Goal: Task Accomplishment & Management: Manage account settings

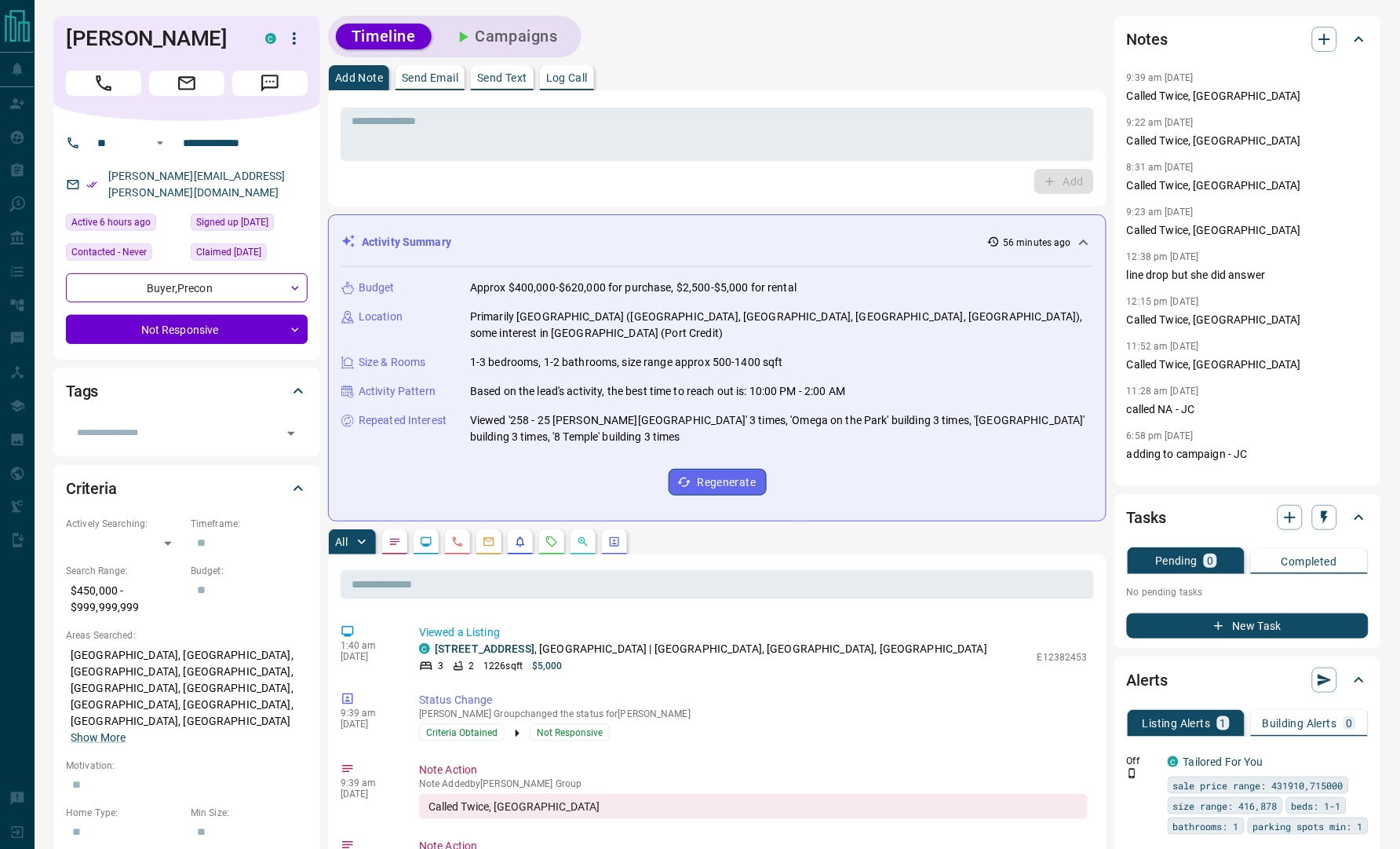
click at [725, 31] on div "Timeline Campaigns" at bounding box center [717, 36] width 778 height 41
click at [742, 32] on div "Timeline Campaigns" at bounding box center [717, 36] width 778 height 41
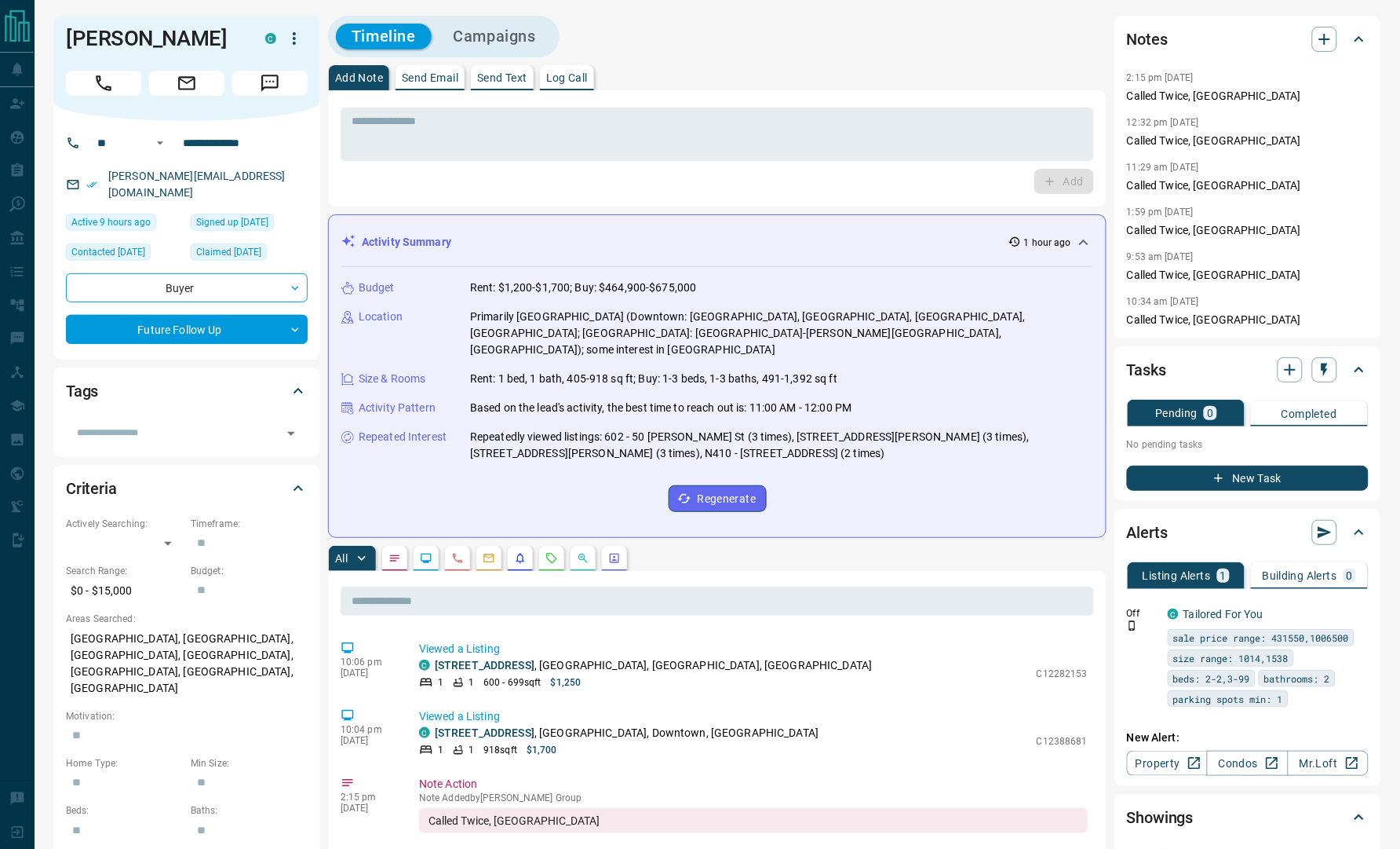
click at [827, 65] on div "Add Note Send Email Send Text Log Call" at bounding box center [717, 78] width 778 height 25
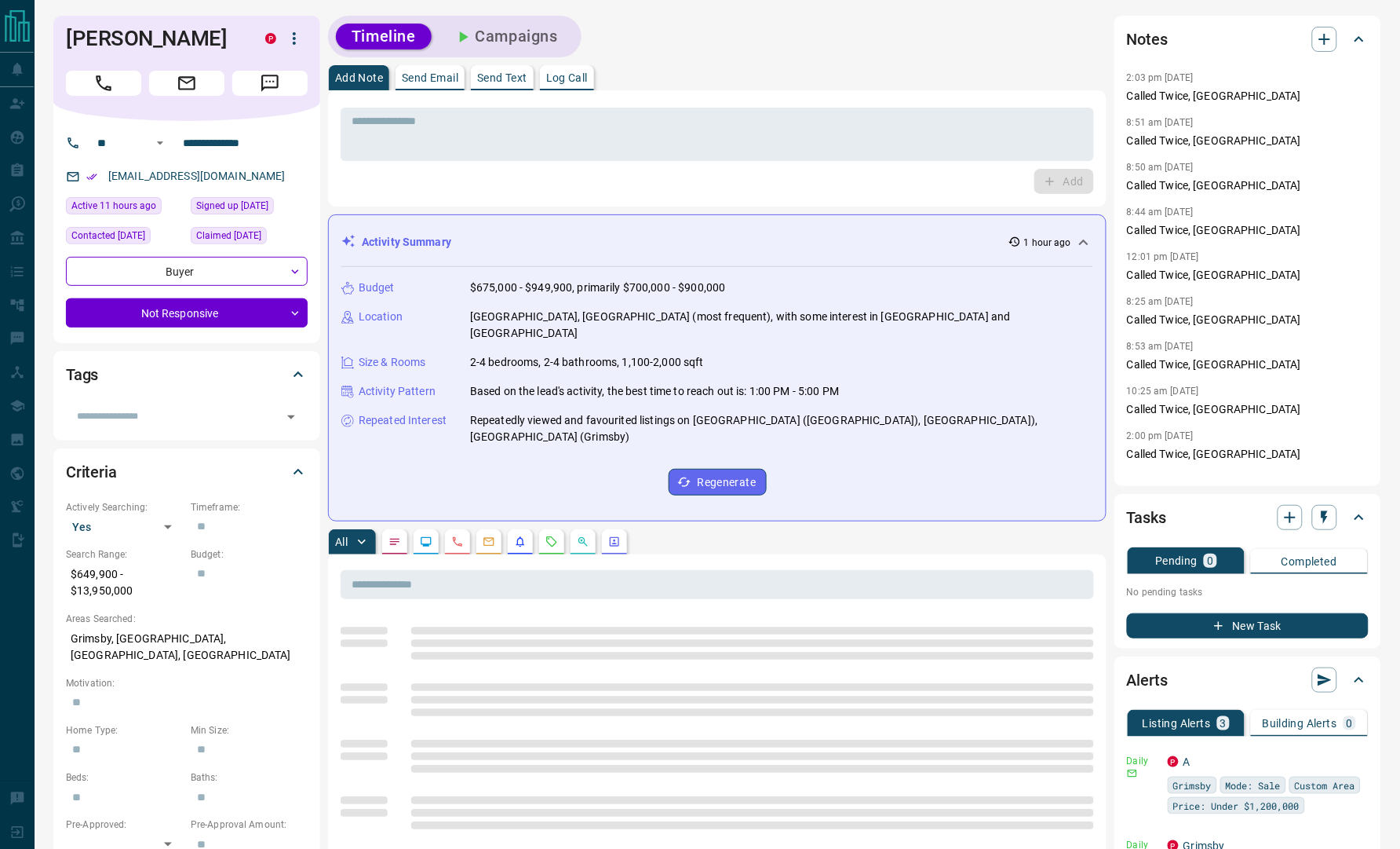
click at [729, 51] on div "Timeline Campaigns" at bounding box center [717, 36] width 778 height 41
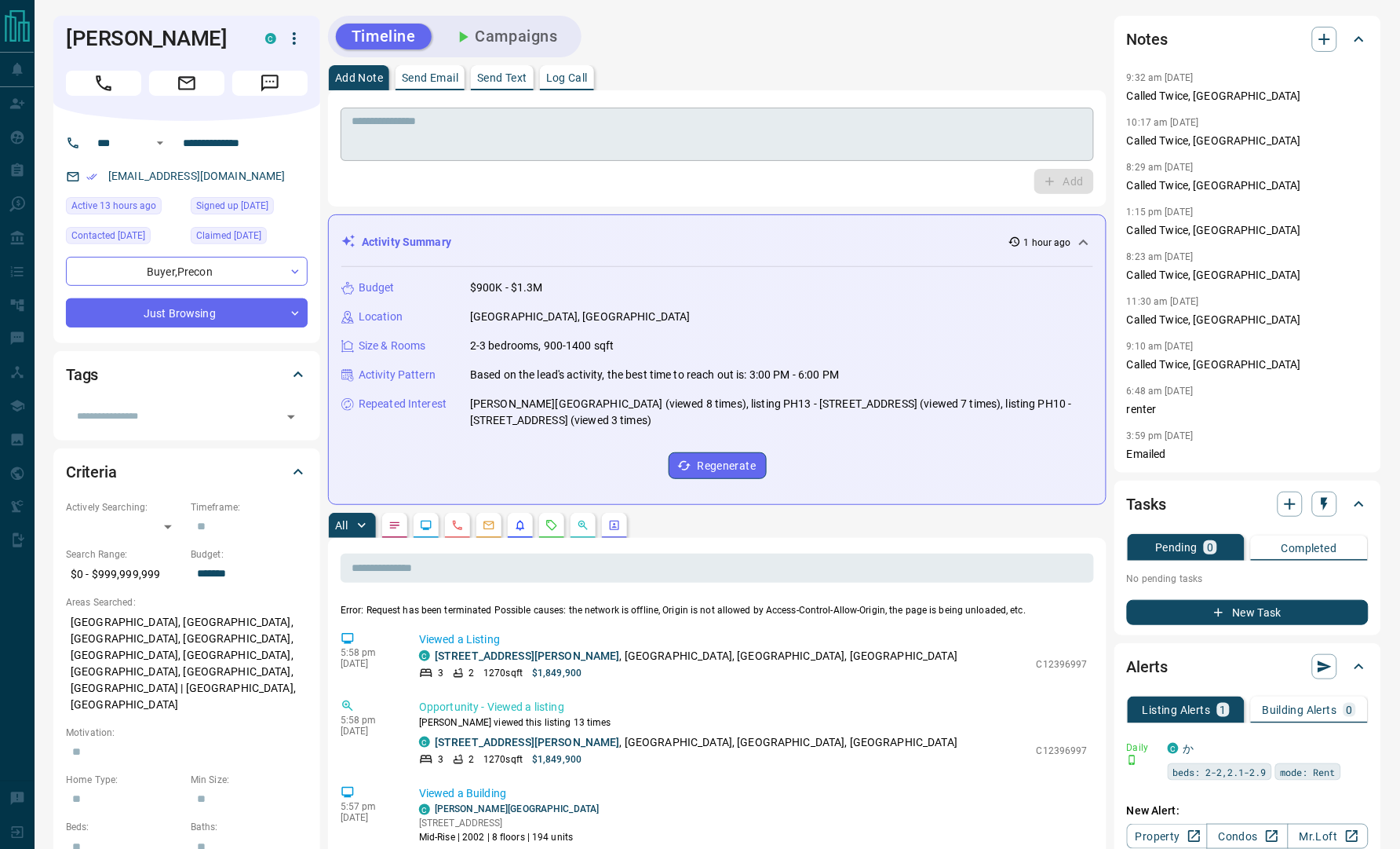
click at [935, 137] on textarea at bounding box center [717, 134] width 731 height 40
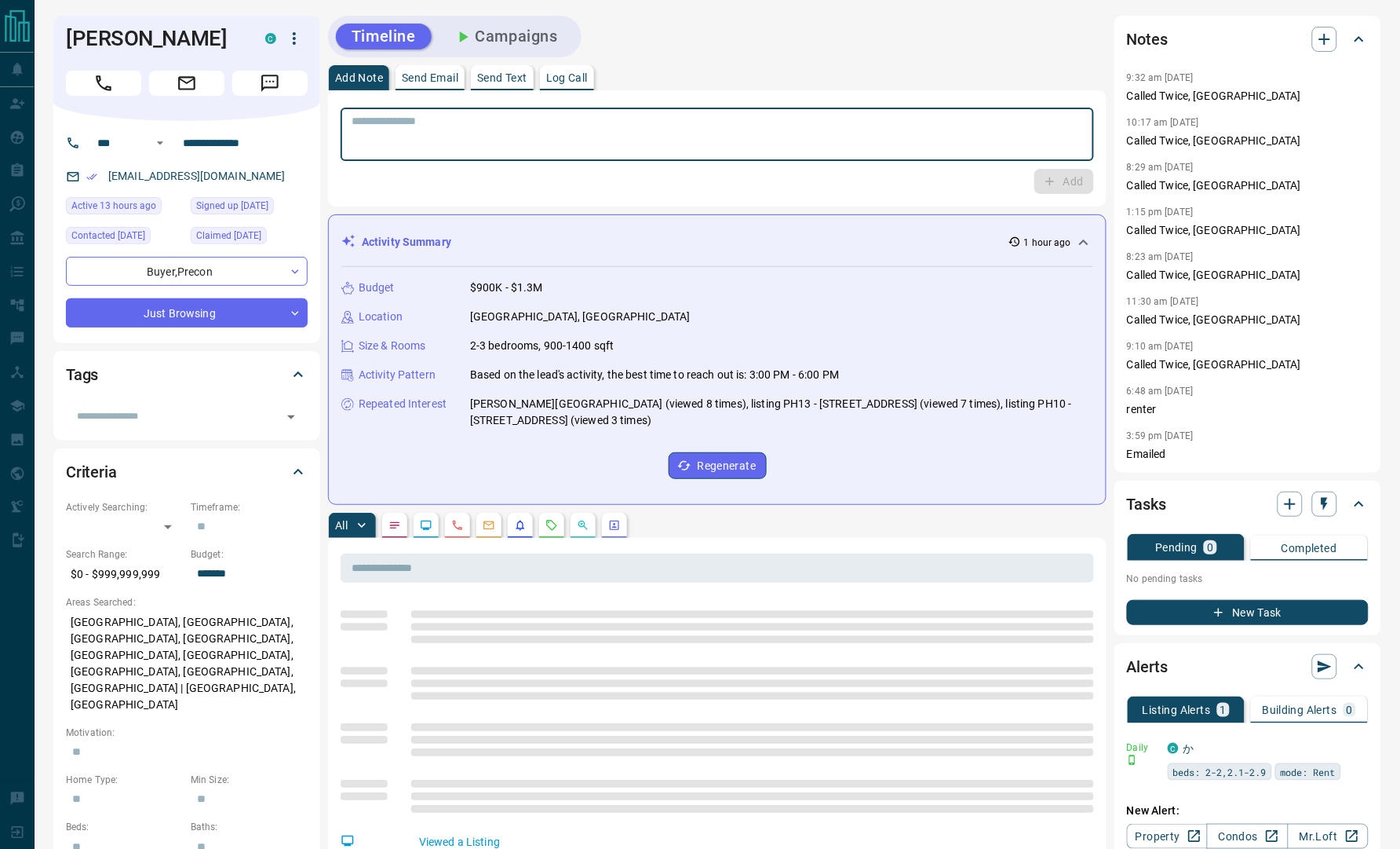
paste textarea "**********"
type textarea "**********"
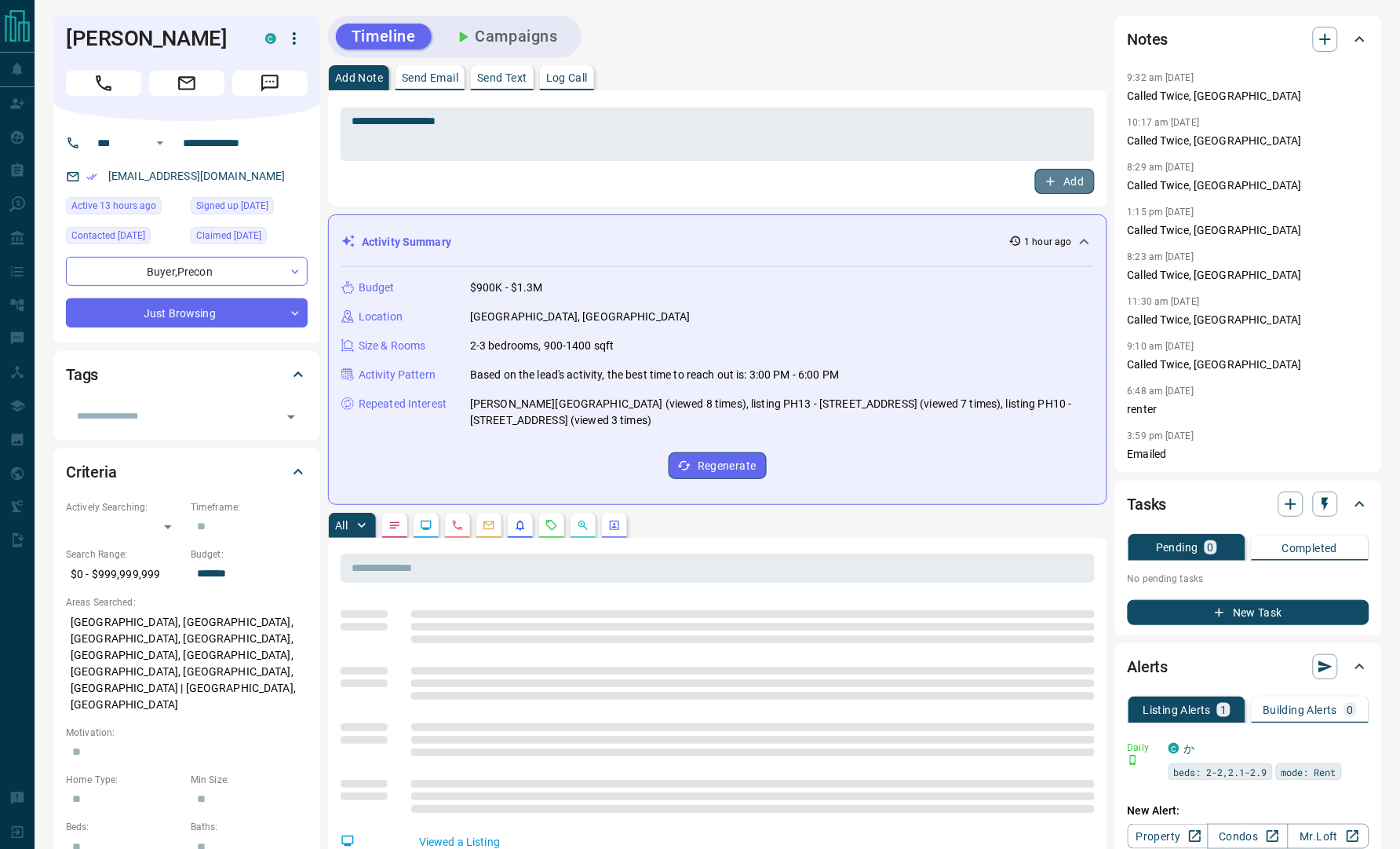
click at [1041, 186] on button "Add" at bounding box center [1065, 181] width 60 height 25
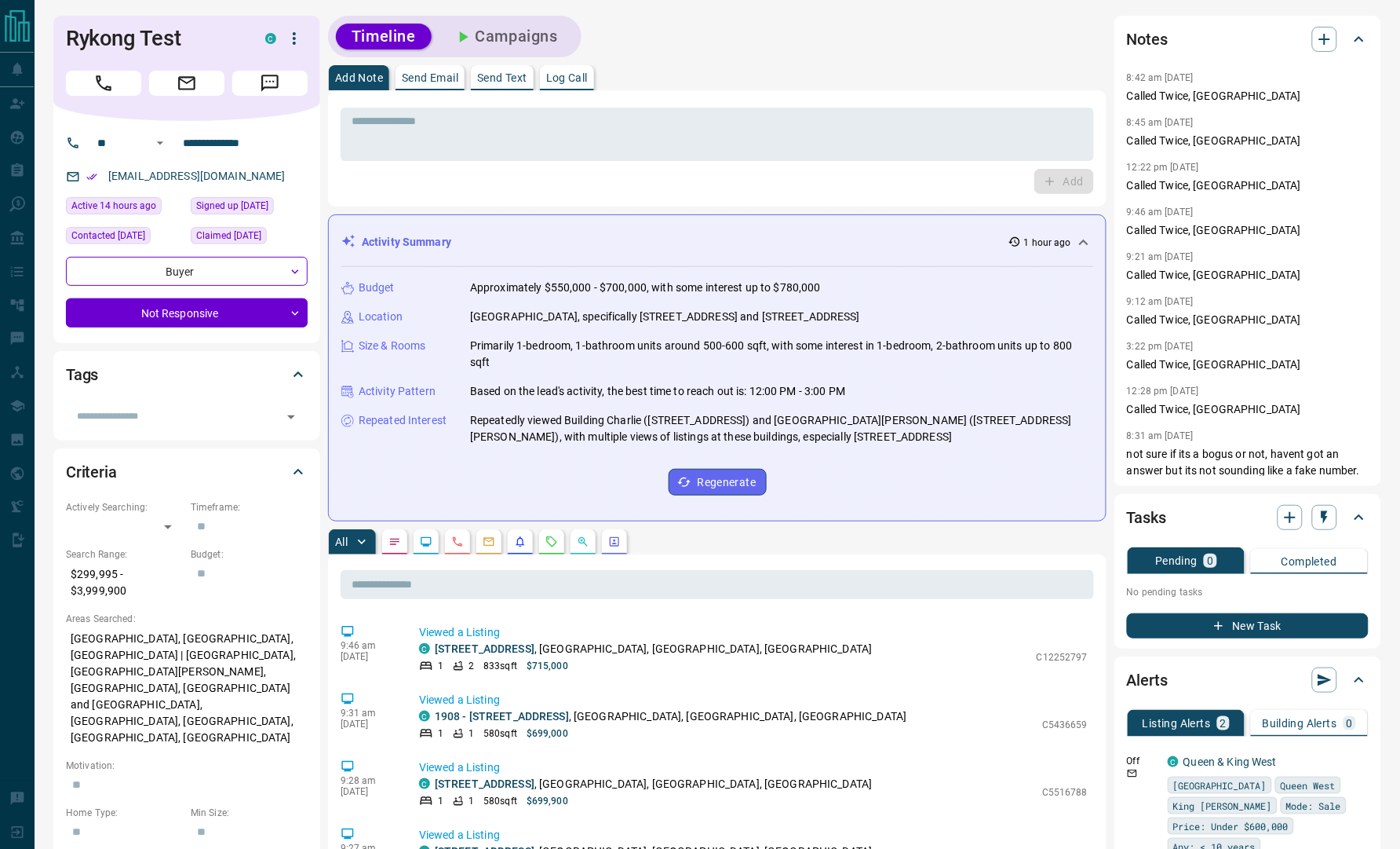
click at [779, 68] on div "Add Note Send Email Send Text Log Call" at bounding box center [717, 78] width 778 height 25
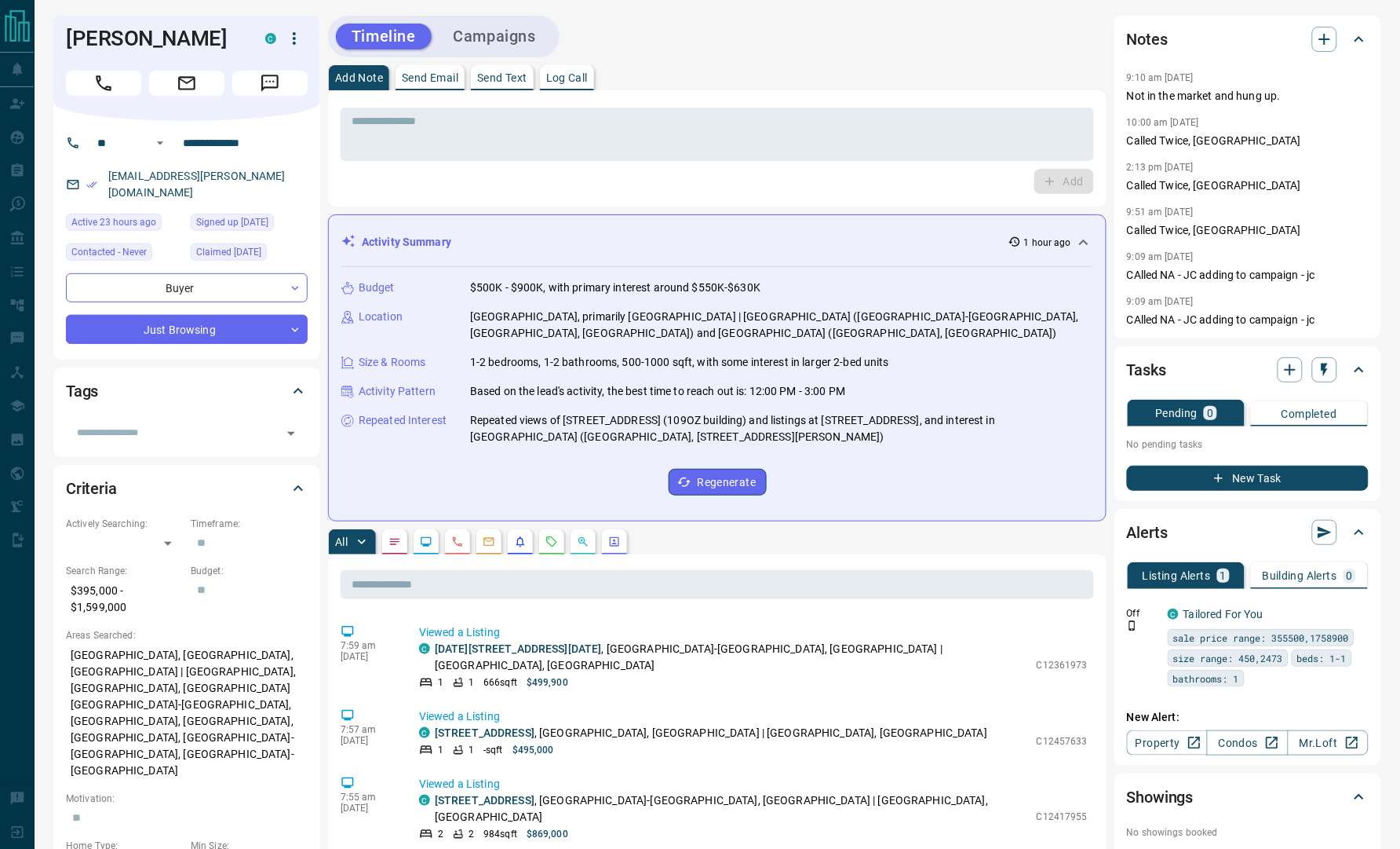
click at [771, 35] on div "Timeline Campaigns" at bounding box center [717, 36] width 778 height 41
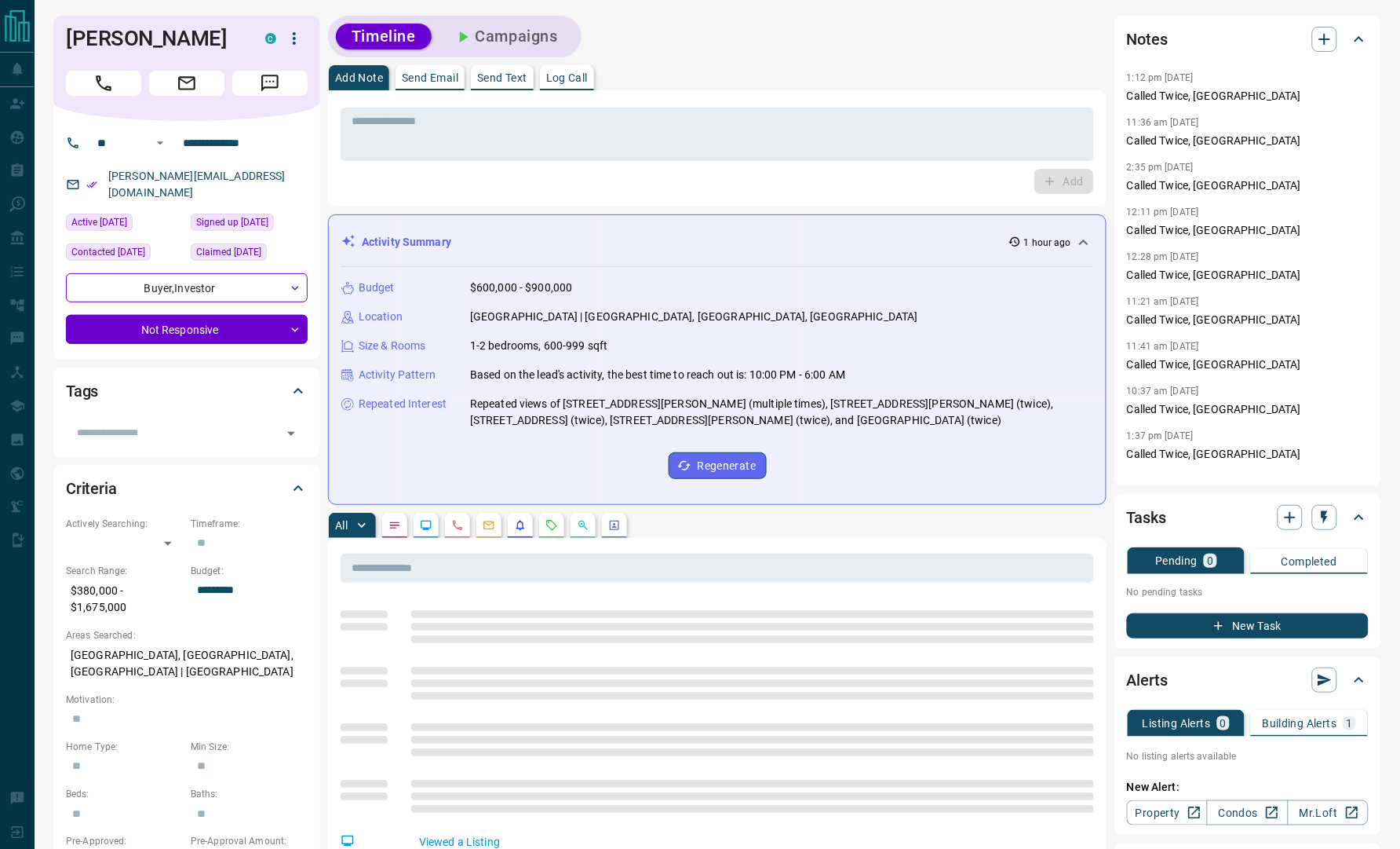
click at [986, 38] on div "Timeline Campaigns" at bounding box center [717, 36] width 778 height 41
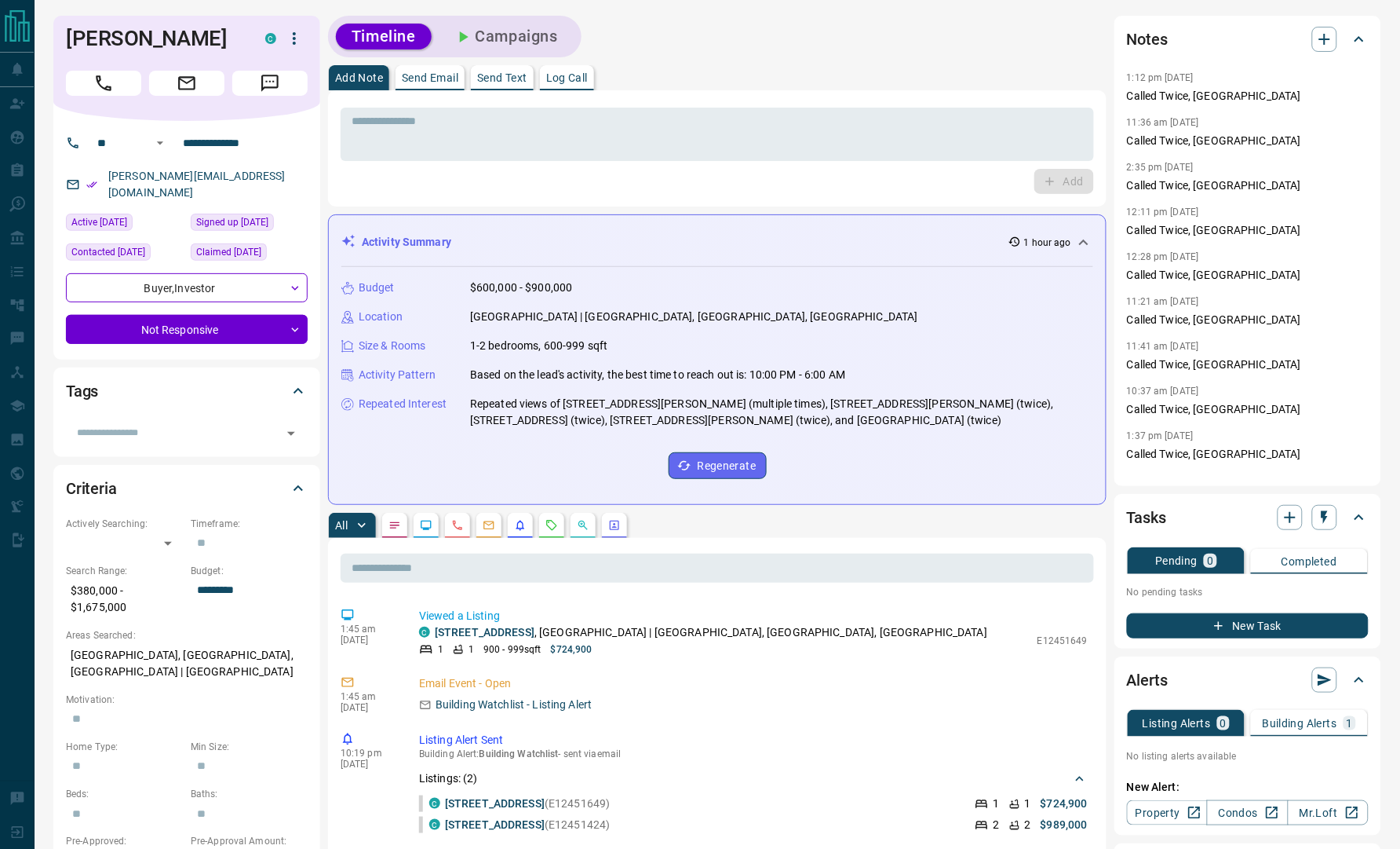
click at [854, 18] on div "Timeline Campaigns" at bounding box center [717, 36] width 778 height 41
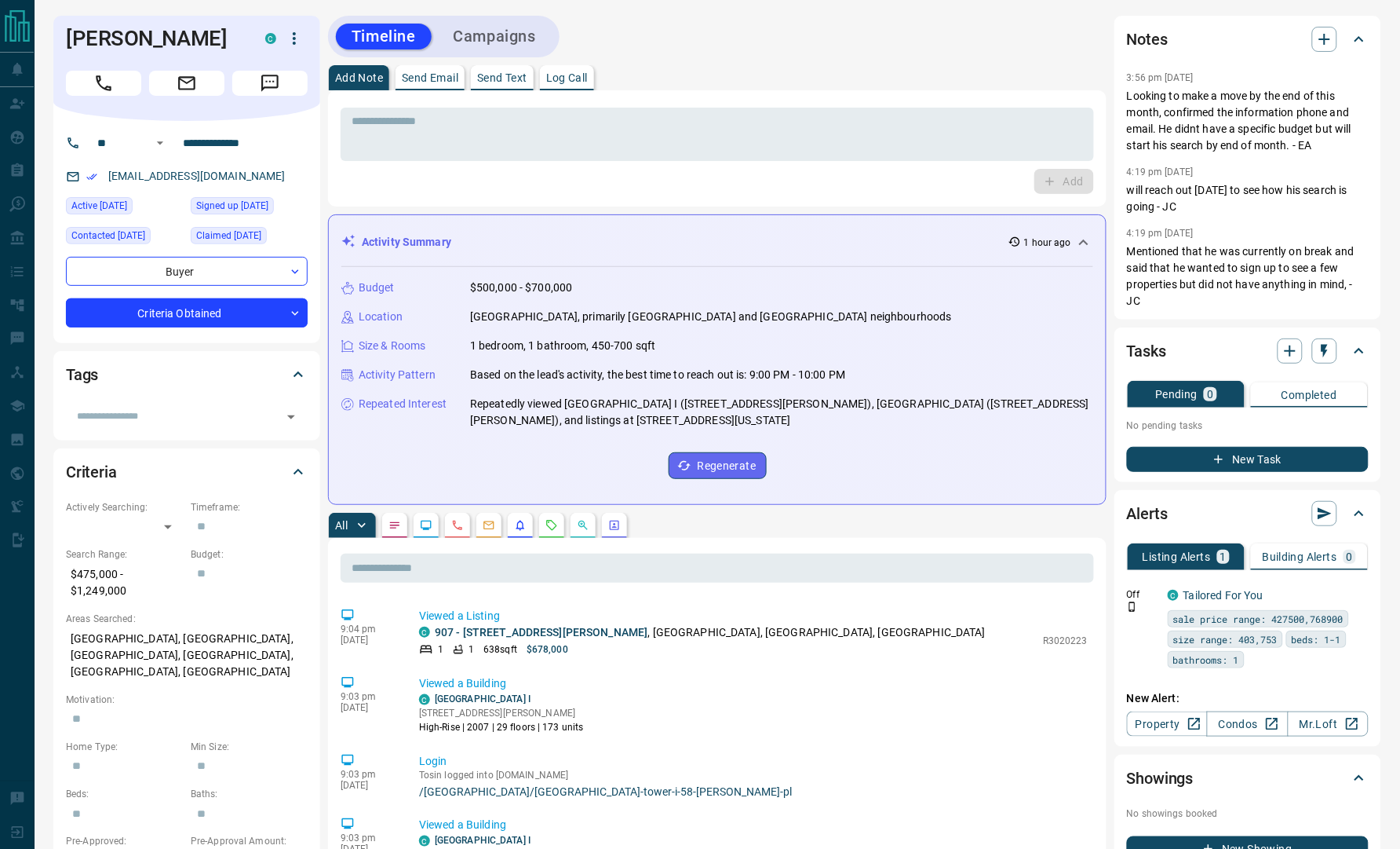
click at [341, 179] on div "Add" at bounding box center [717, 181] width 753 height 25
click at [858, 69] on div "Add Note Send Email Send Text Log Call" at bounding box center [717, 78] width 778 height 25
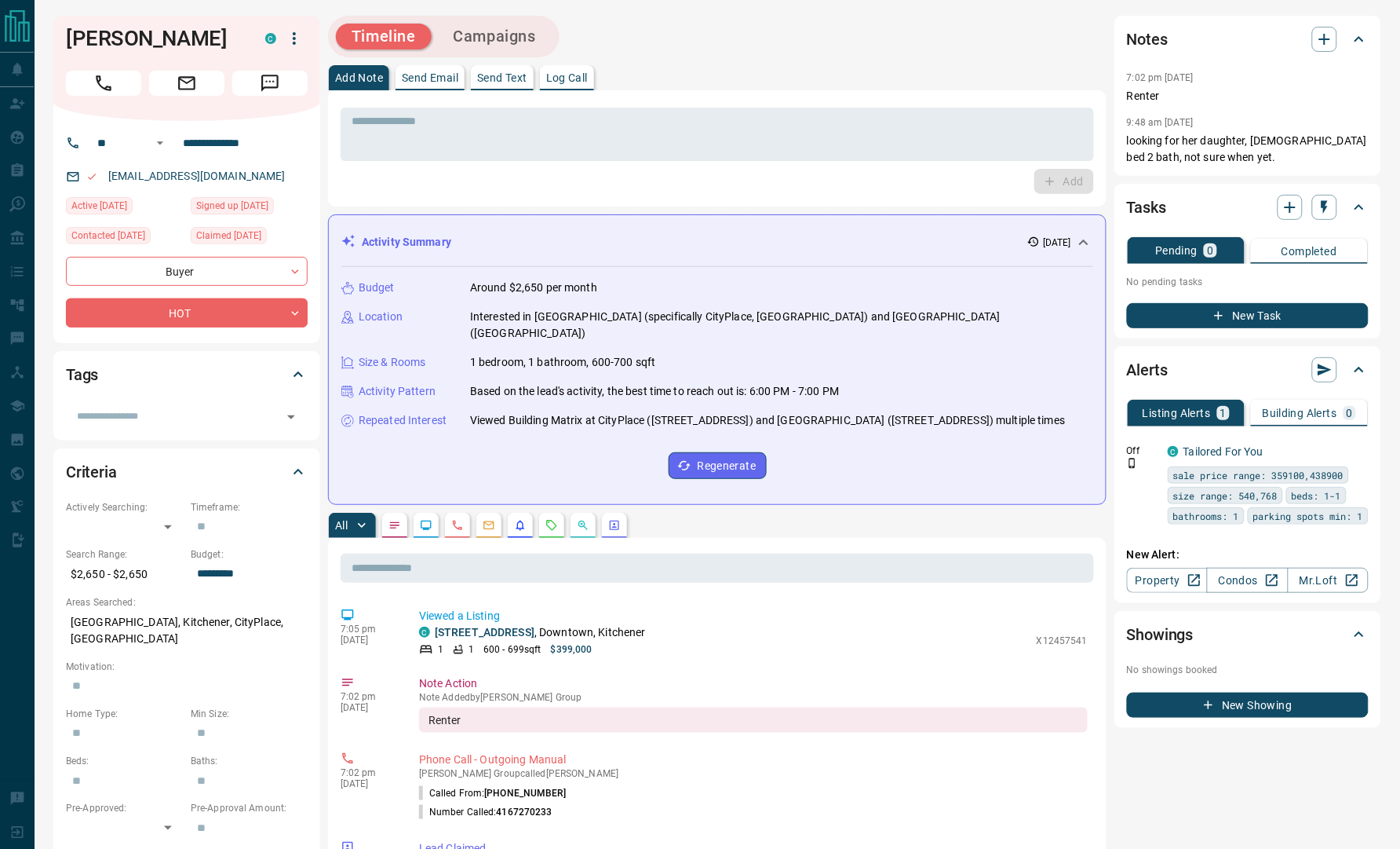
click at [838, 53] on div "Timeline Campaigns" at bounding box center [717, 36] width 778 height 41
click at [745, 16] on div "Timeline Campaigns" at bounding box center [717, 36] width 778 height 41
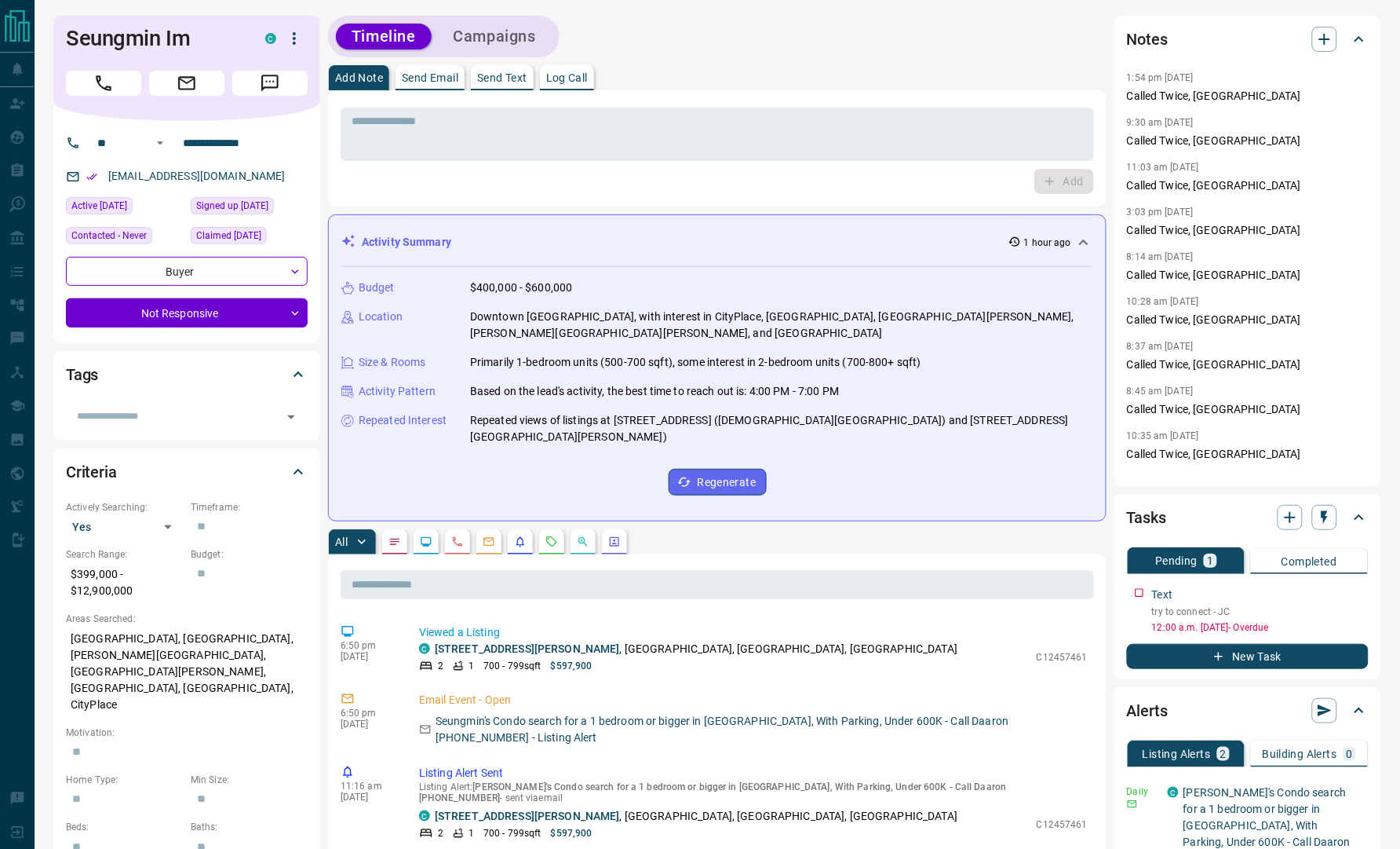
click at [876, 75] on div "Add Note Send Email Send Text Log Call" at bounding box center [717, 78] width 778 height 25
click at [655, 27] on div "Timeline Campaigns" at bounding box center [717, 36] width 778 height 41
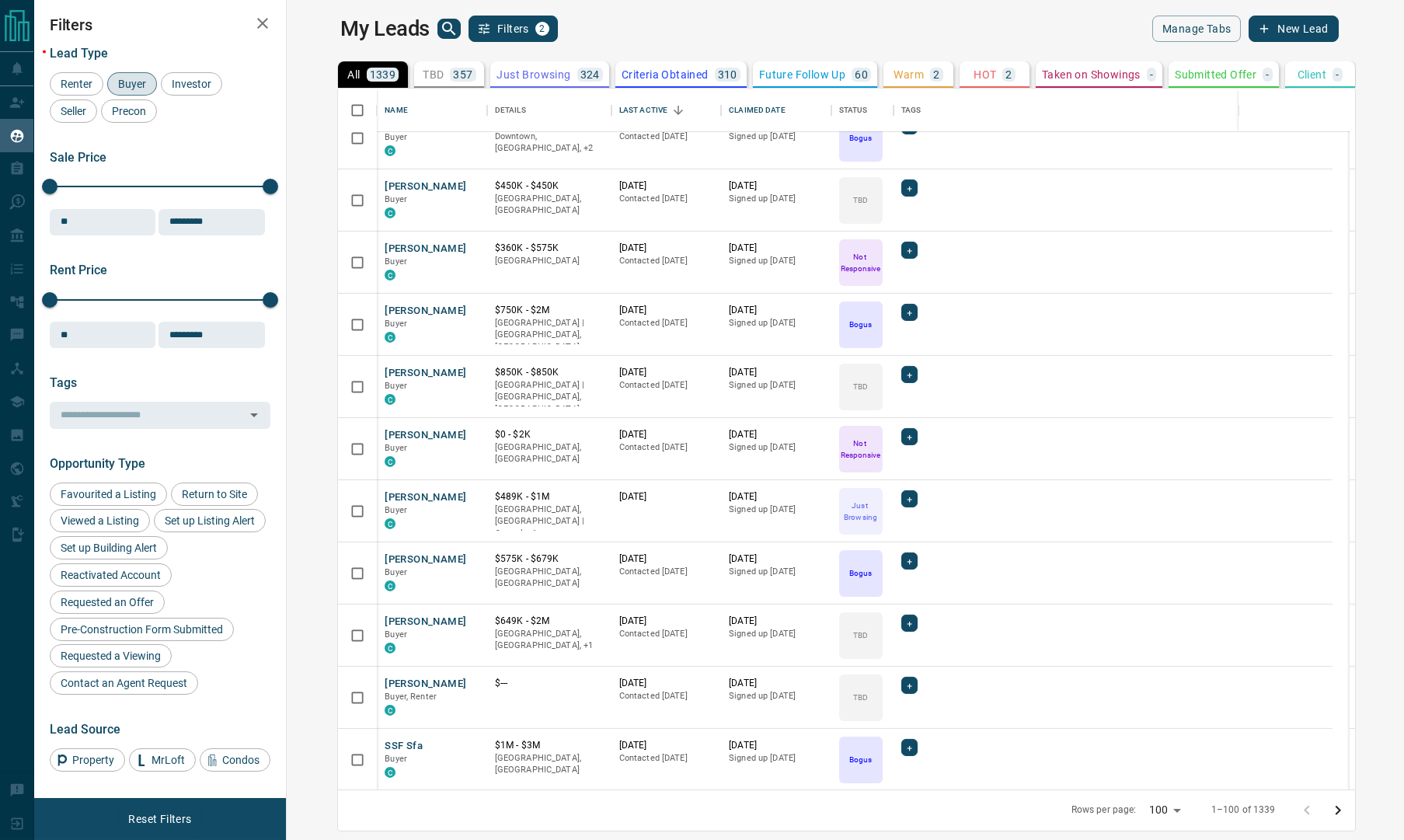
scroll to position [4391, 0]
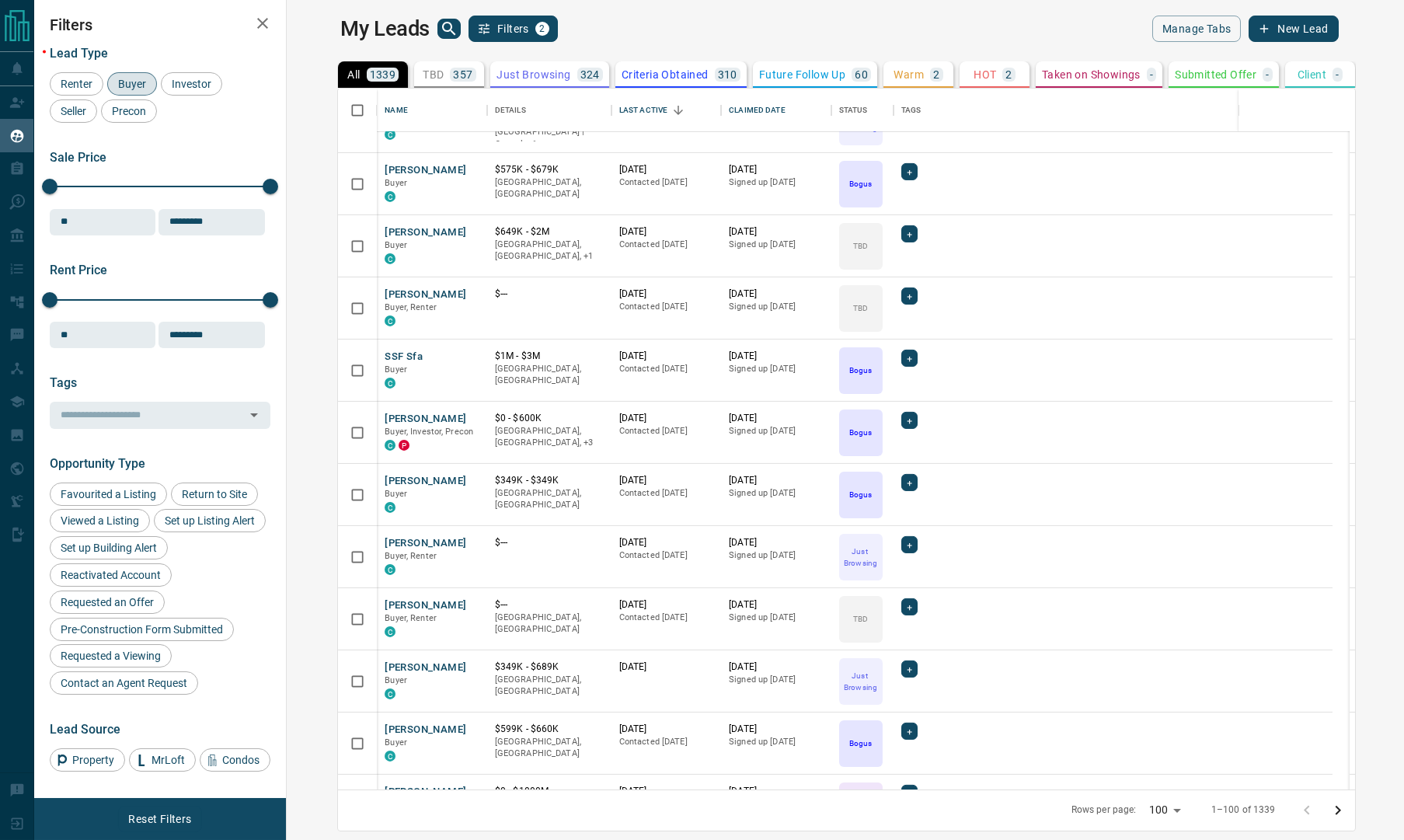
click at [341, 41] on div "My Leads Filters 2" at bounding box center [590, 29] width 499 height 26
click at [735, 20] on div "My Leads Filters 2" at bounding box center [590, 29] width 499 height 26
click at [580, 32] on div "My Leads Filters 2" at bounding box center [590, 29] width 499 height 26
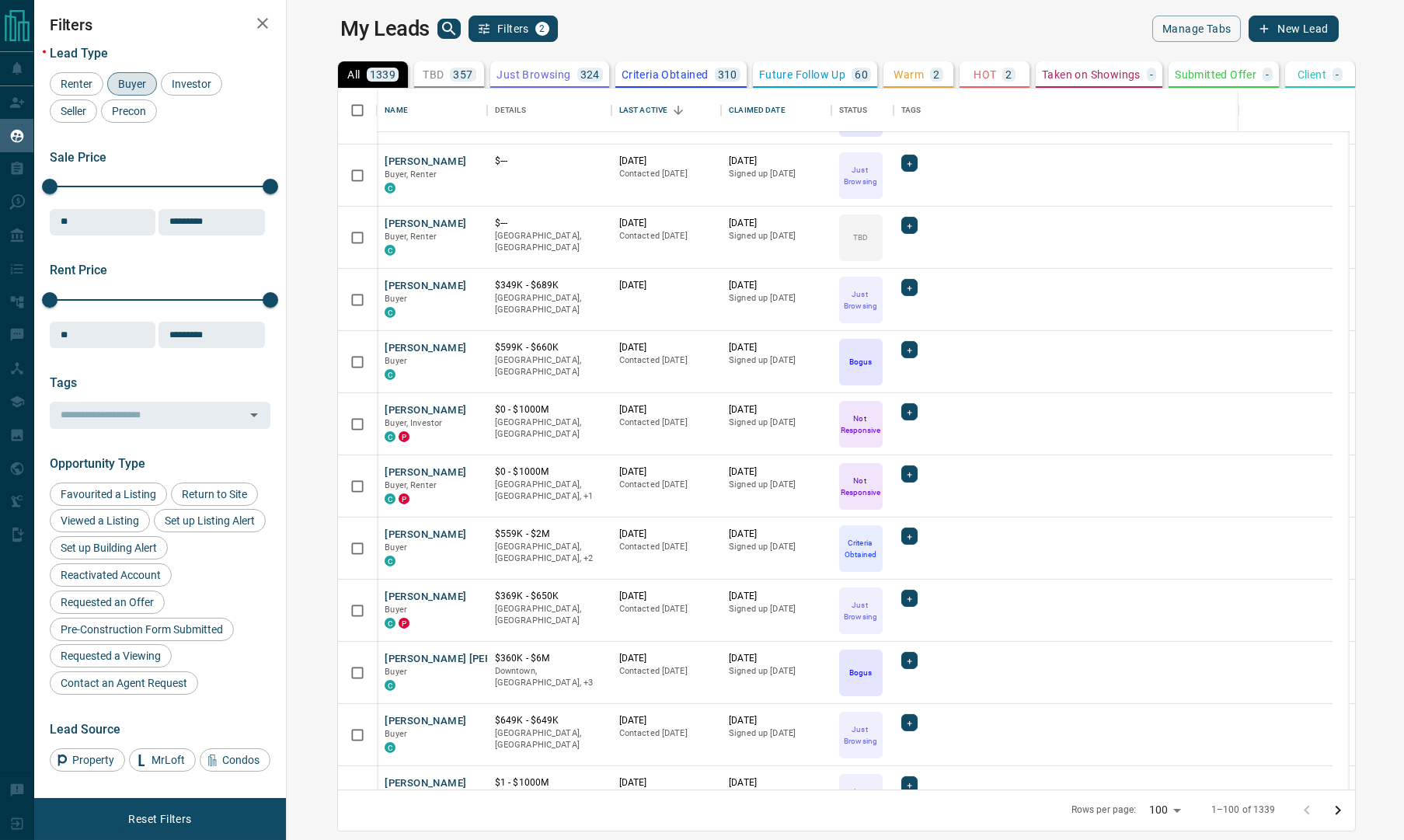
scroll to position [4584, 0]
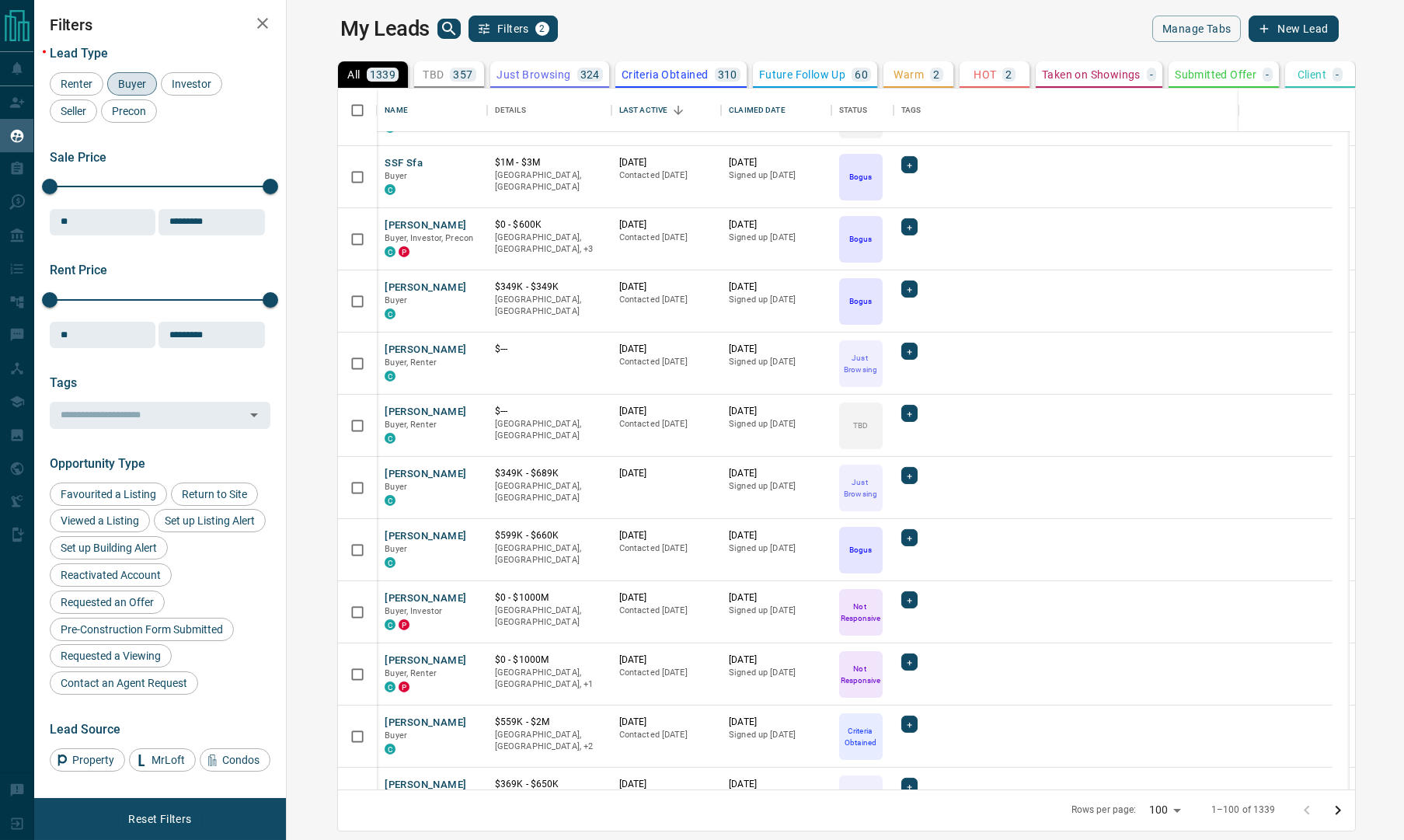
click at [617, 48] on main "My Leads Filters 2 Manage Tabs New Lead All 1339 TBD 357 Do Not Contact - Not R…" at bounding box center [840, 410] width 998 height 789
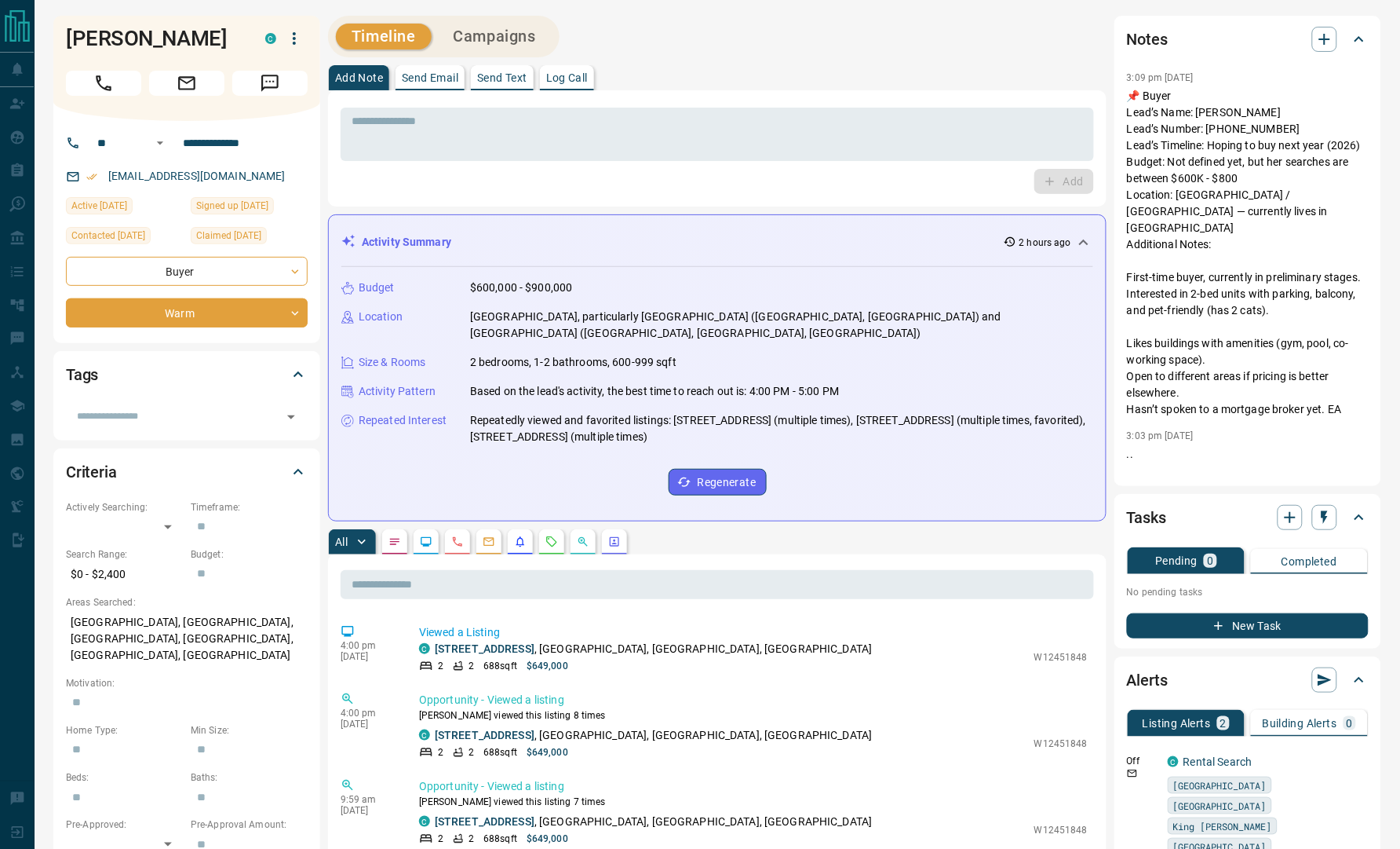
click at [879, 56] on div "Timeline Campaigns" at bounding box center [717, 36] width 778 height 41
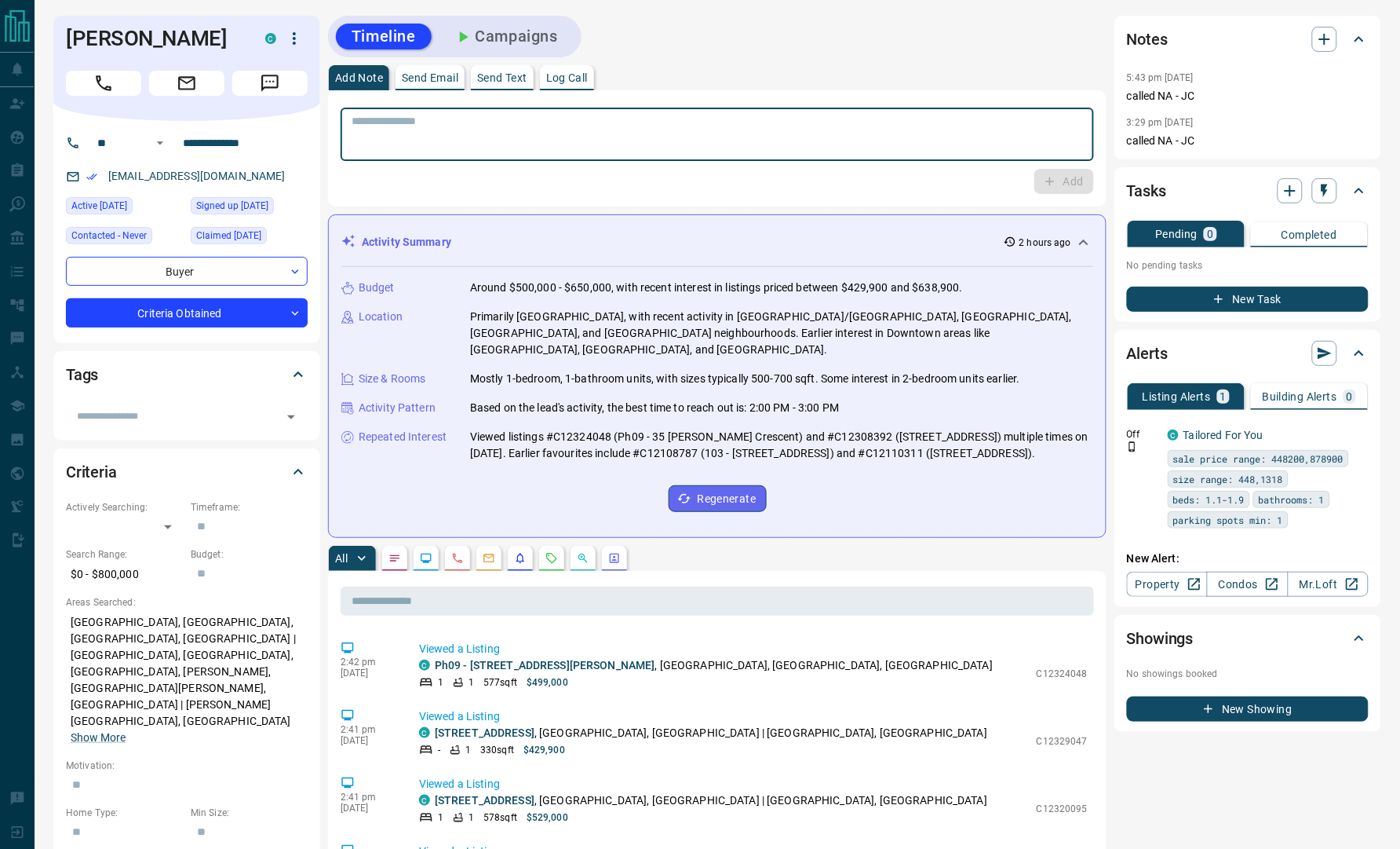
paste textarea "**********"
type textarea "**********"
click at [721, 37] on div "Timeline Campaigns" at bounding box center [717, 36] width 779 height 41
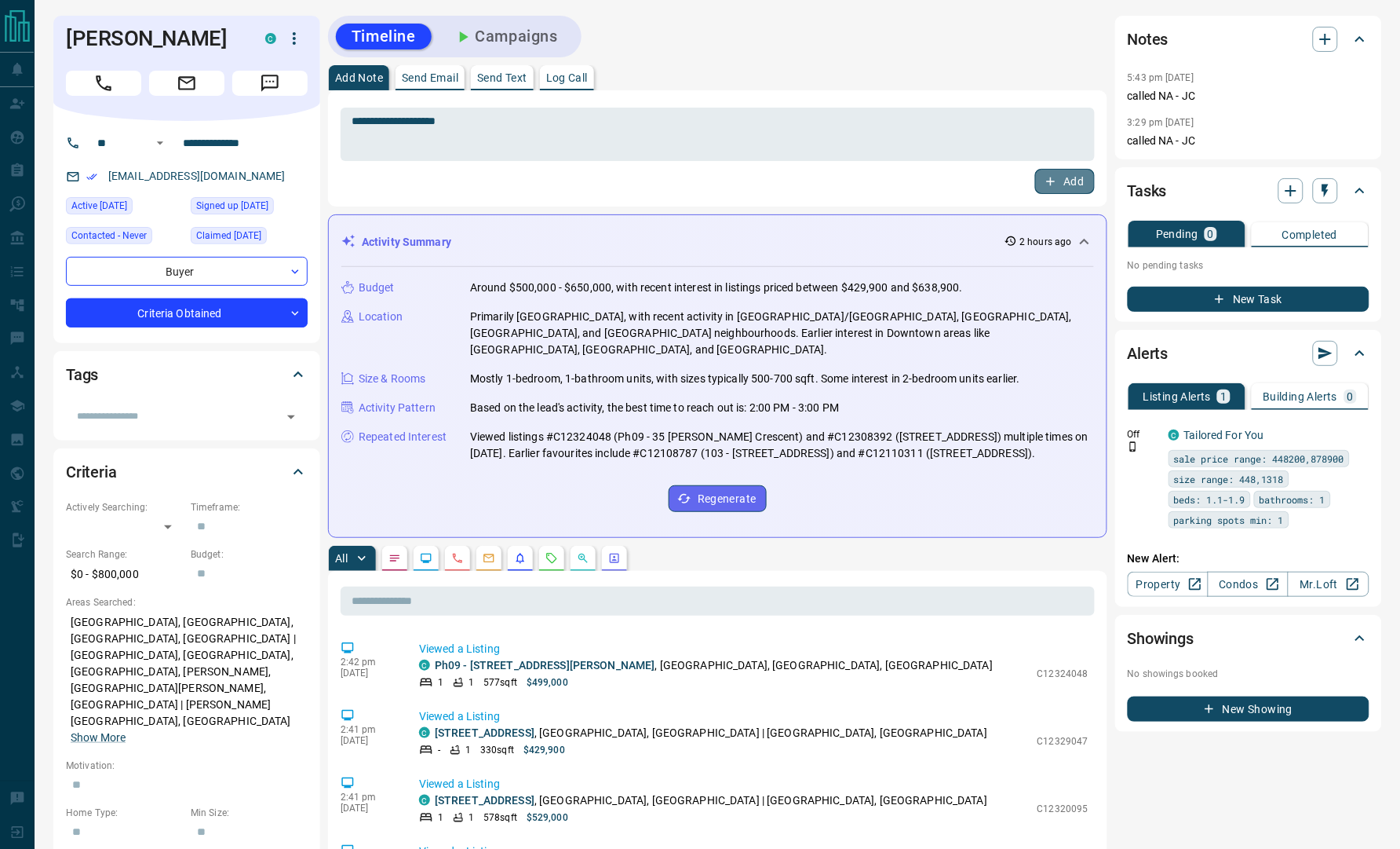
click at [1061, 187] on button "Add" at bounding box center [1065, 181] width 60 height 25
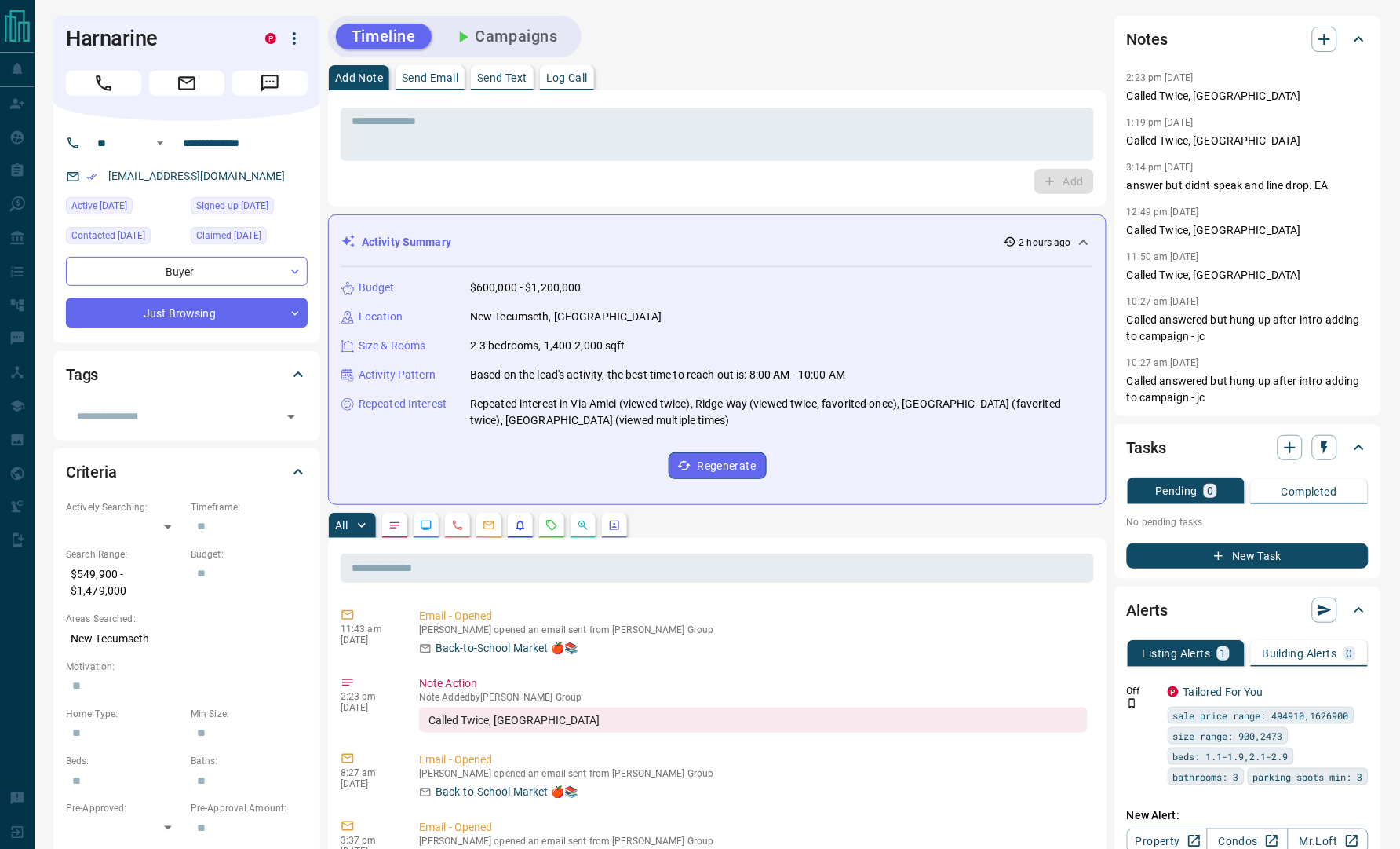
click at [338, 180] on div "* ​ Add" at bounding box center [717, 148] width 778 height 116
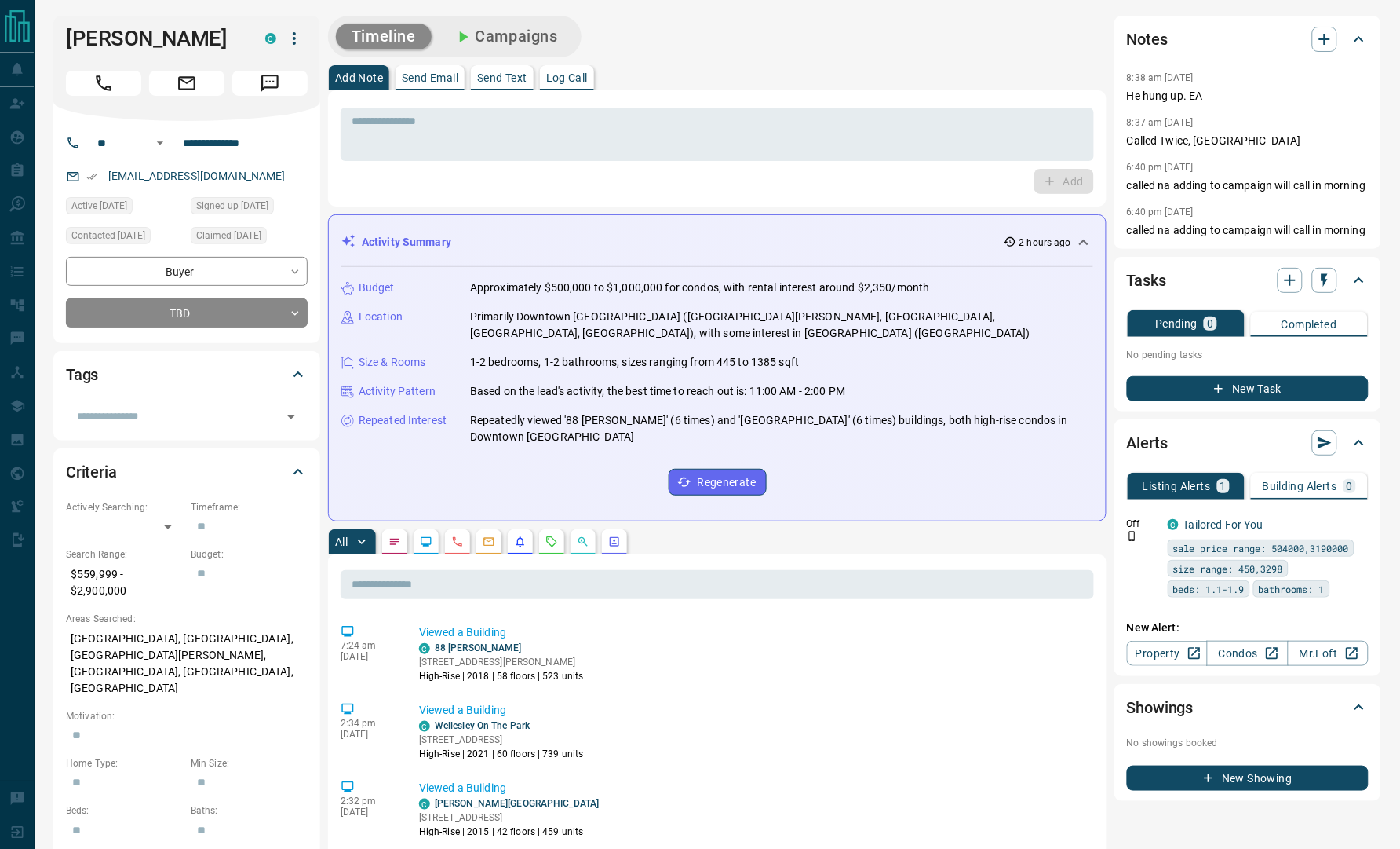
click at [983, 56] on div "Timeline Campaigns" at bounding box center [717, 36] width 778 height 41
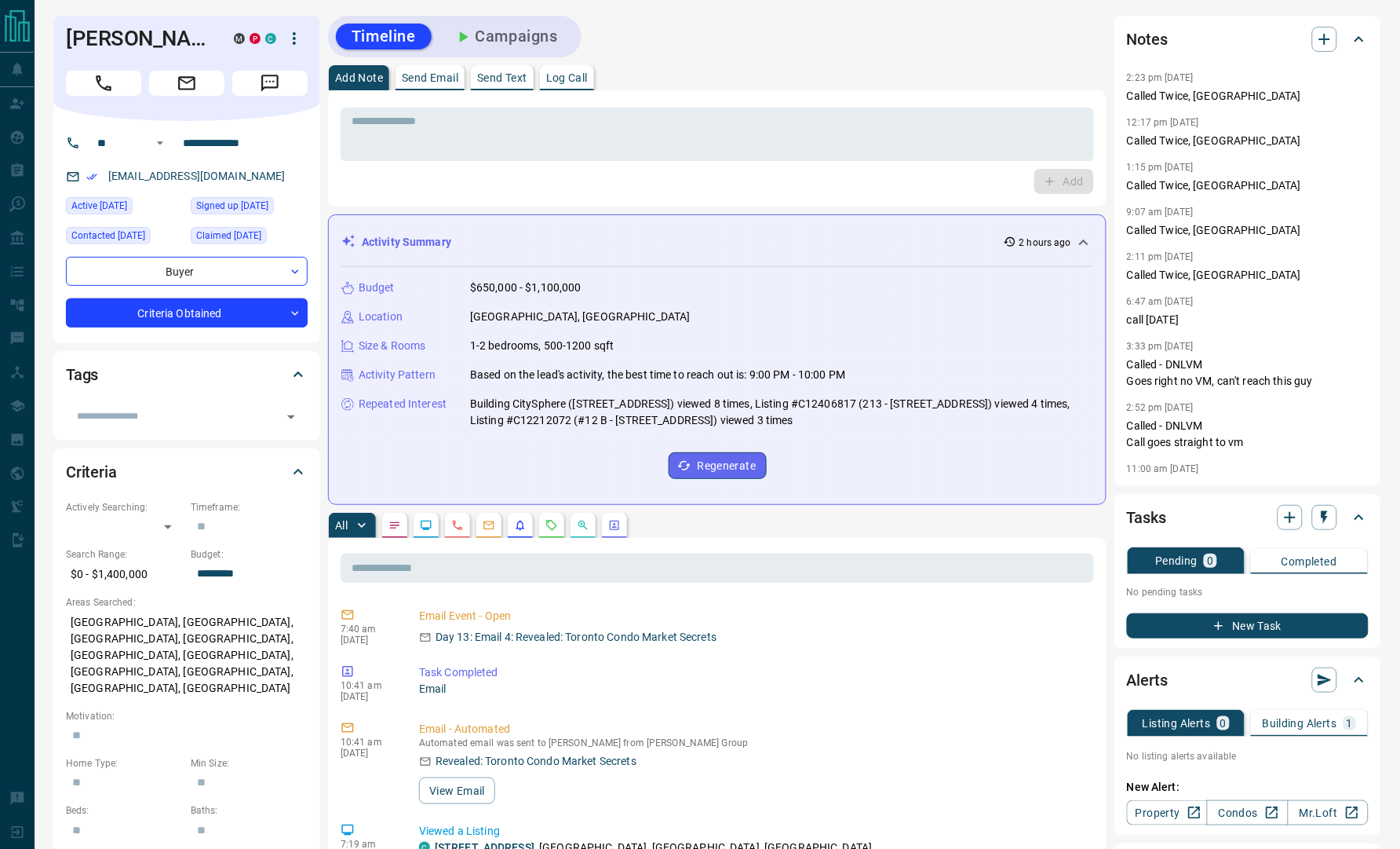
click at [863, 49] on div "Timeline Campaigns" at bounding box center [717, 36] width 778 height 41
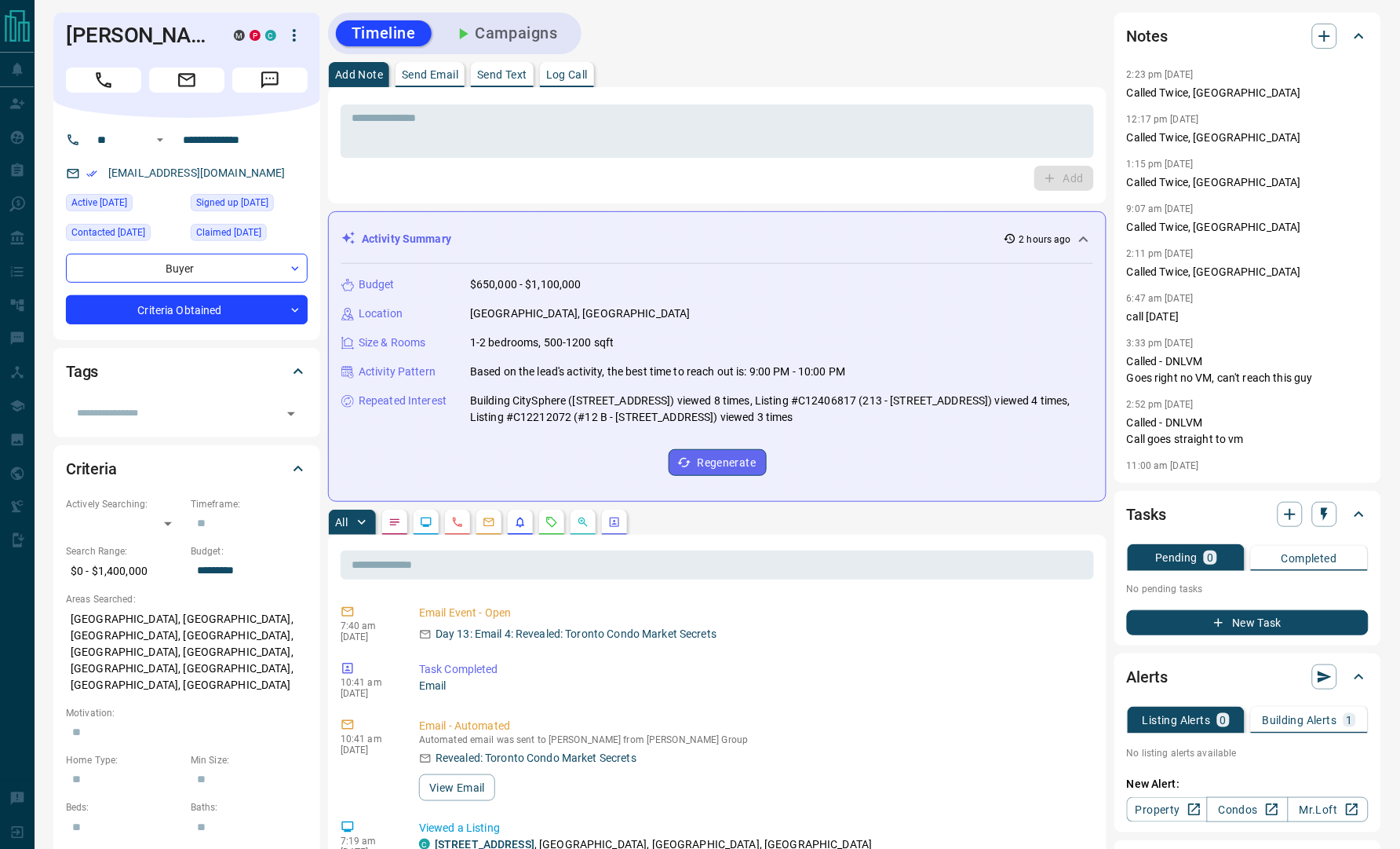
scroll to position [785, 0]
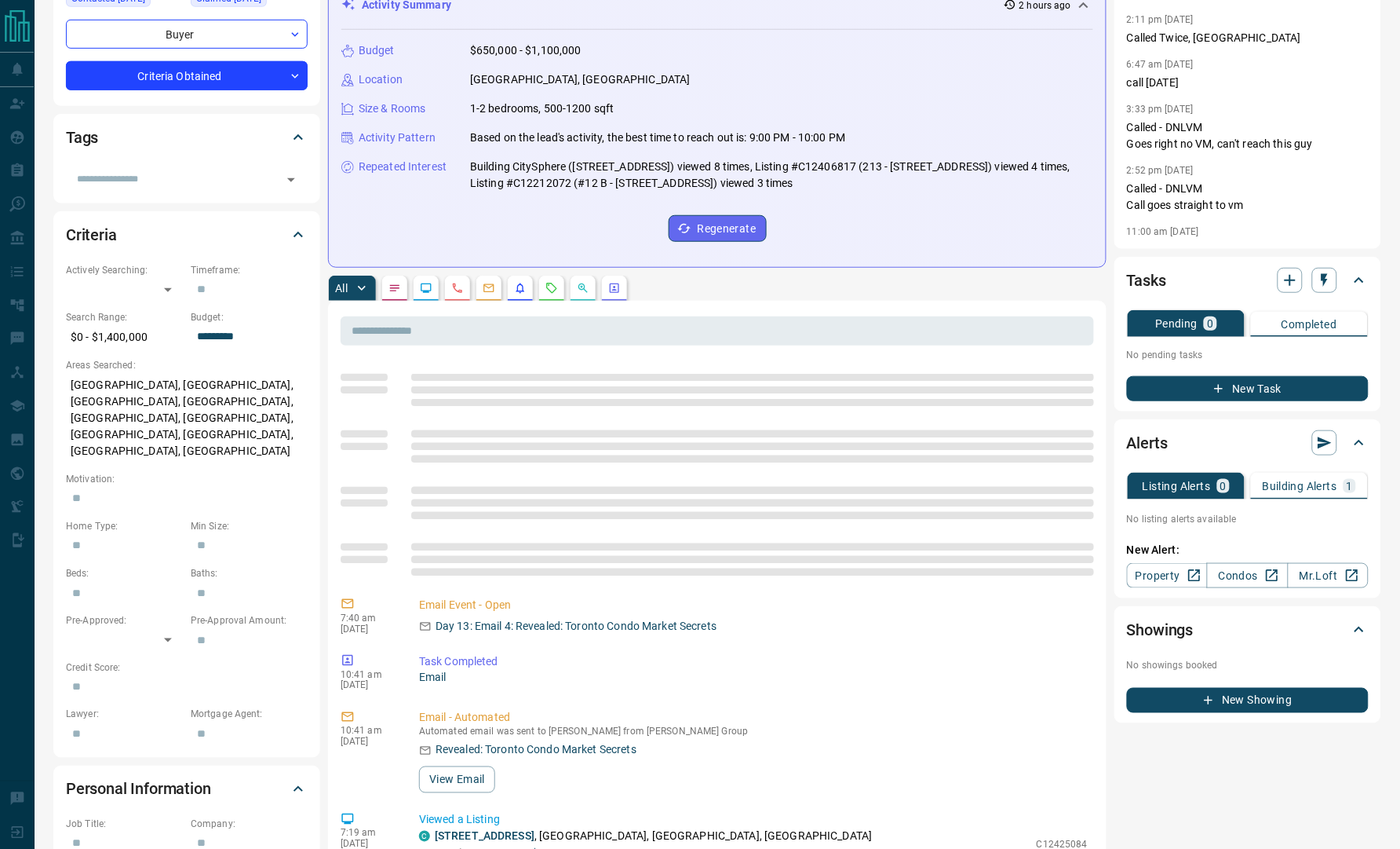
scroll to position [0, 0]
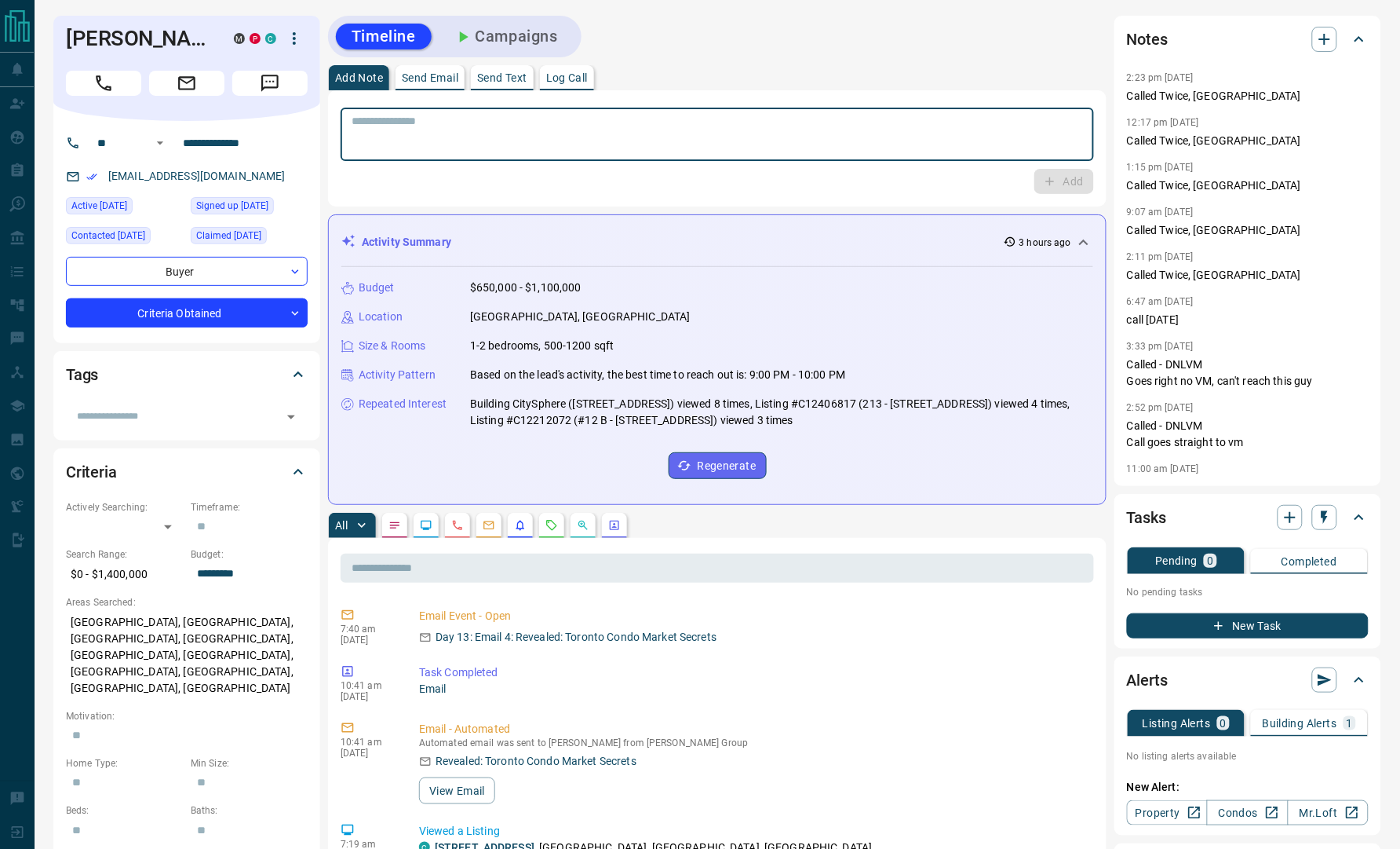
paste textarea "**********"
type textarea "**********"
click at [1058, 179] on button "Add" at bounding box center [1065, 181] width 60 height 25
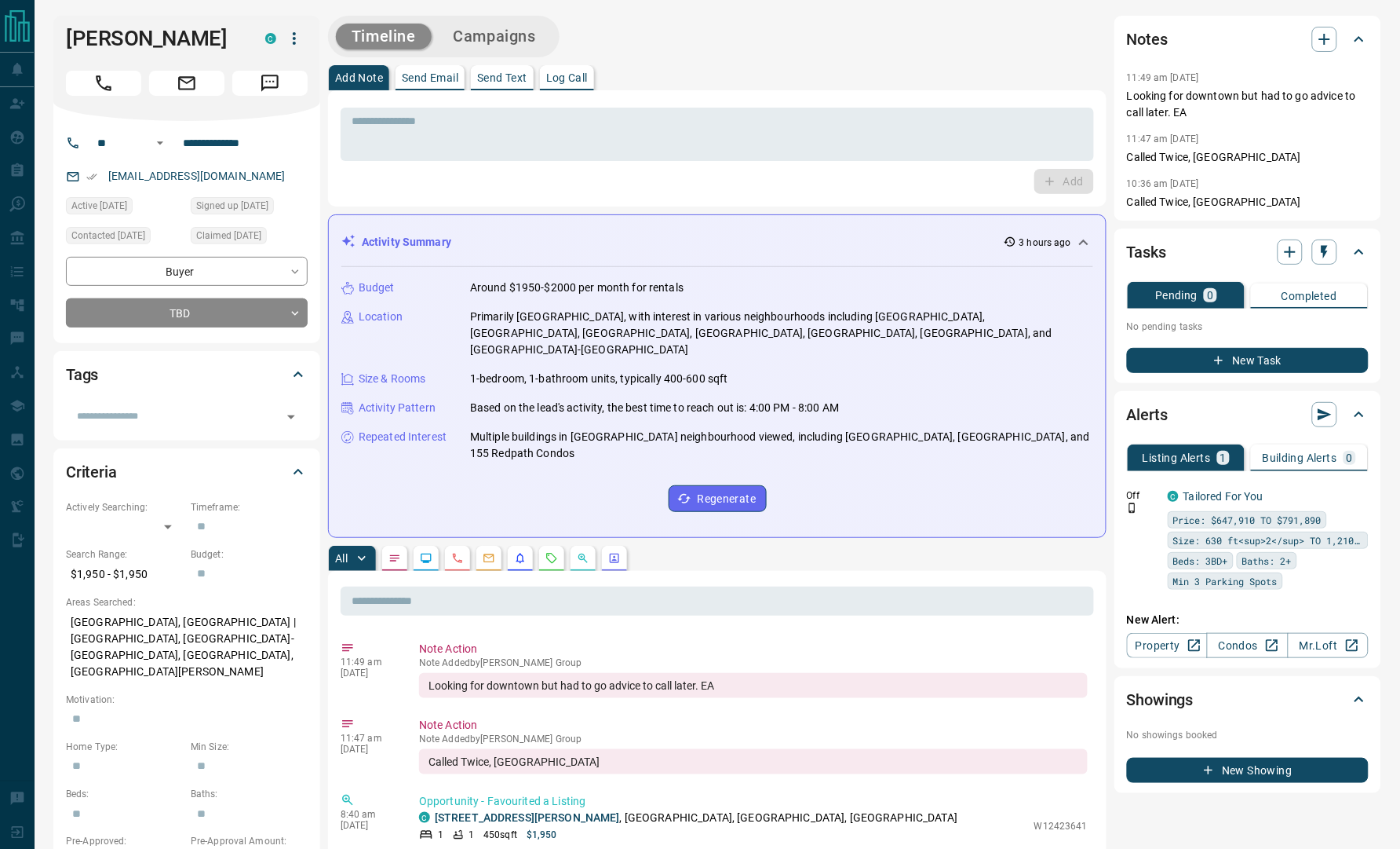
click at [688, 25] on div "Timeline Campaigns" at bounding box center [717, 36] width 778 height 41
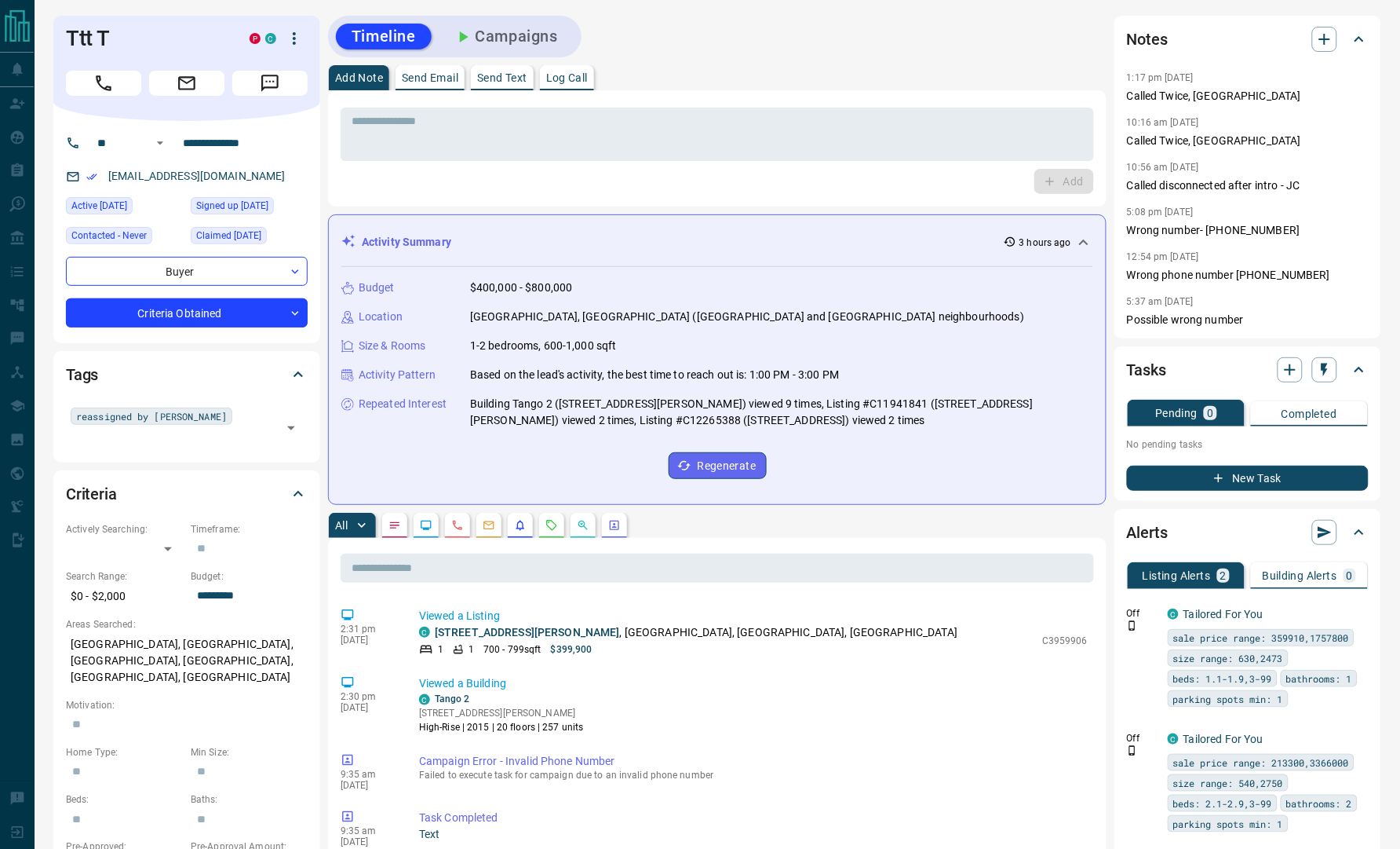
click at [707, 27] on div "Timeline Campaigns" at bounding box center [717, 36] width 778 height 41
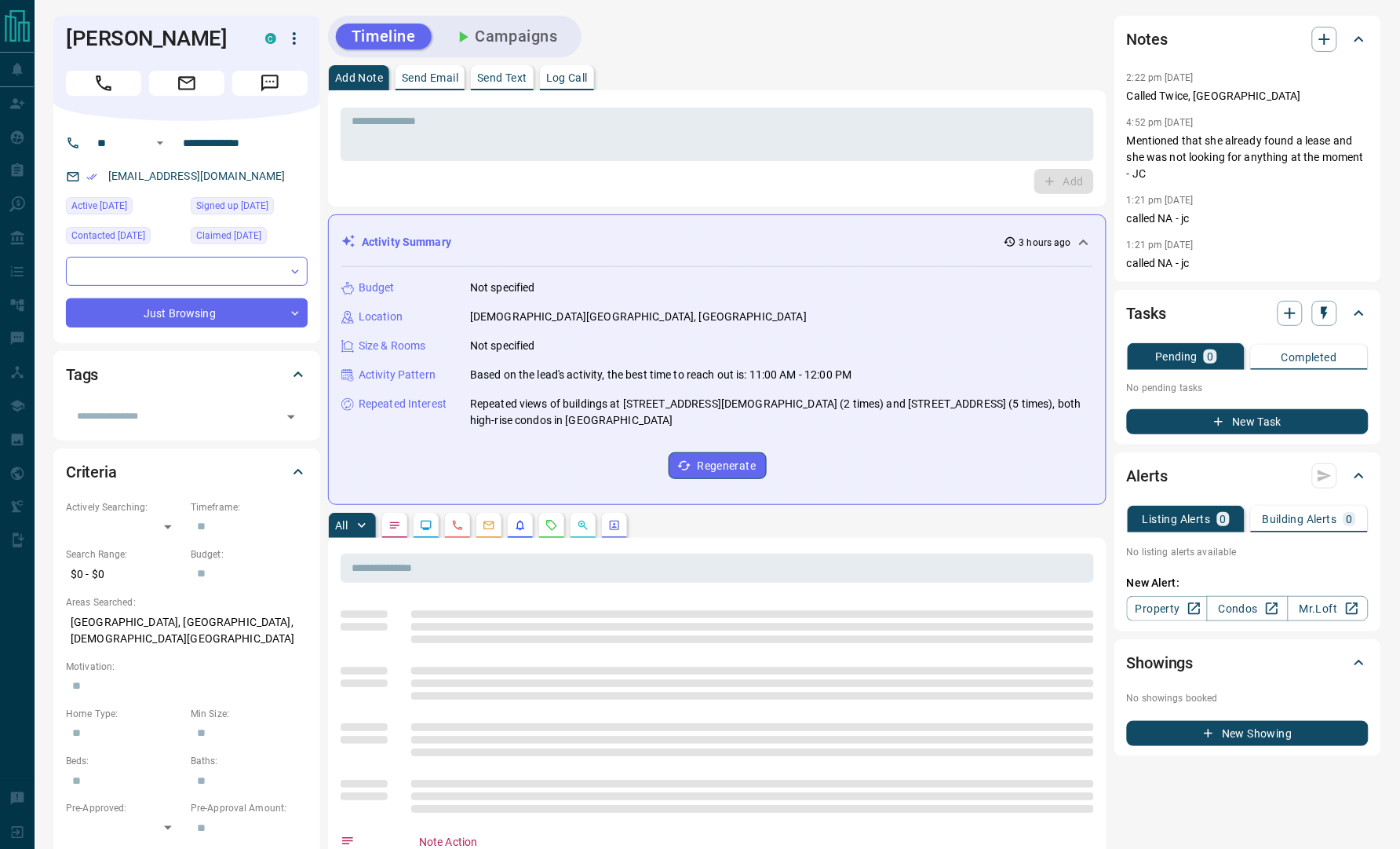
click at [333, 177] on div "* ​ Add" at bounding box center [717, 148] width 778 height 116
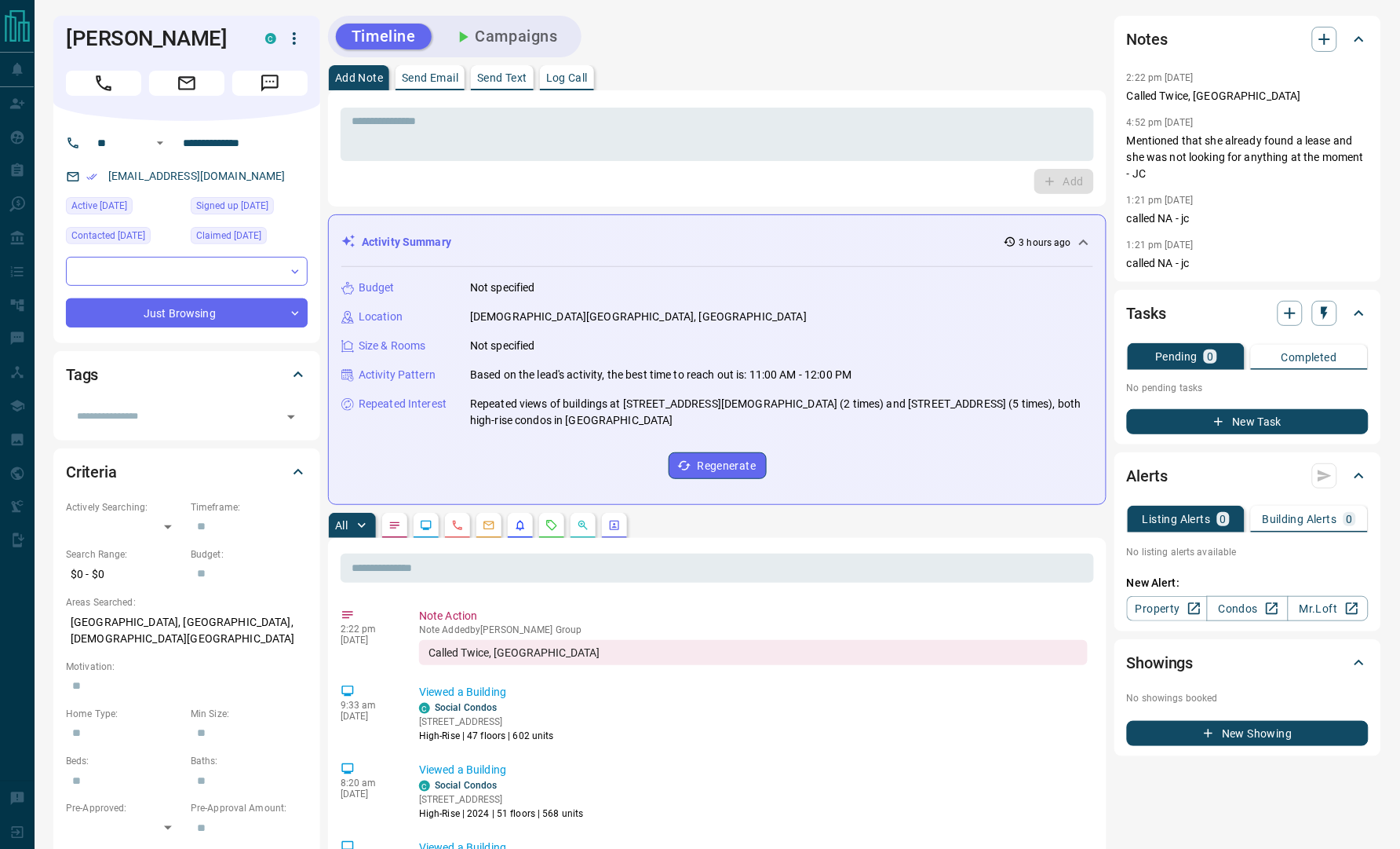
click at [435, 184] on div "Add" at bounding box center [717, 181] width 753 height 25
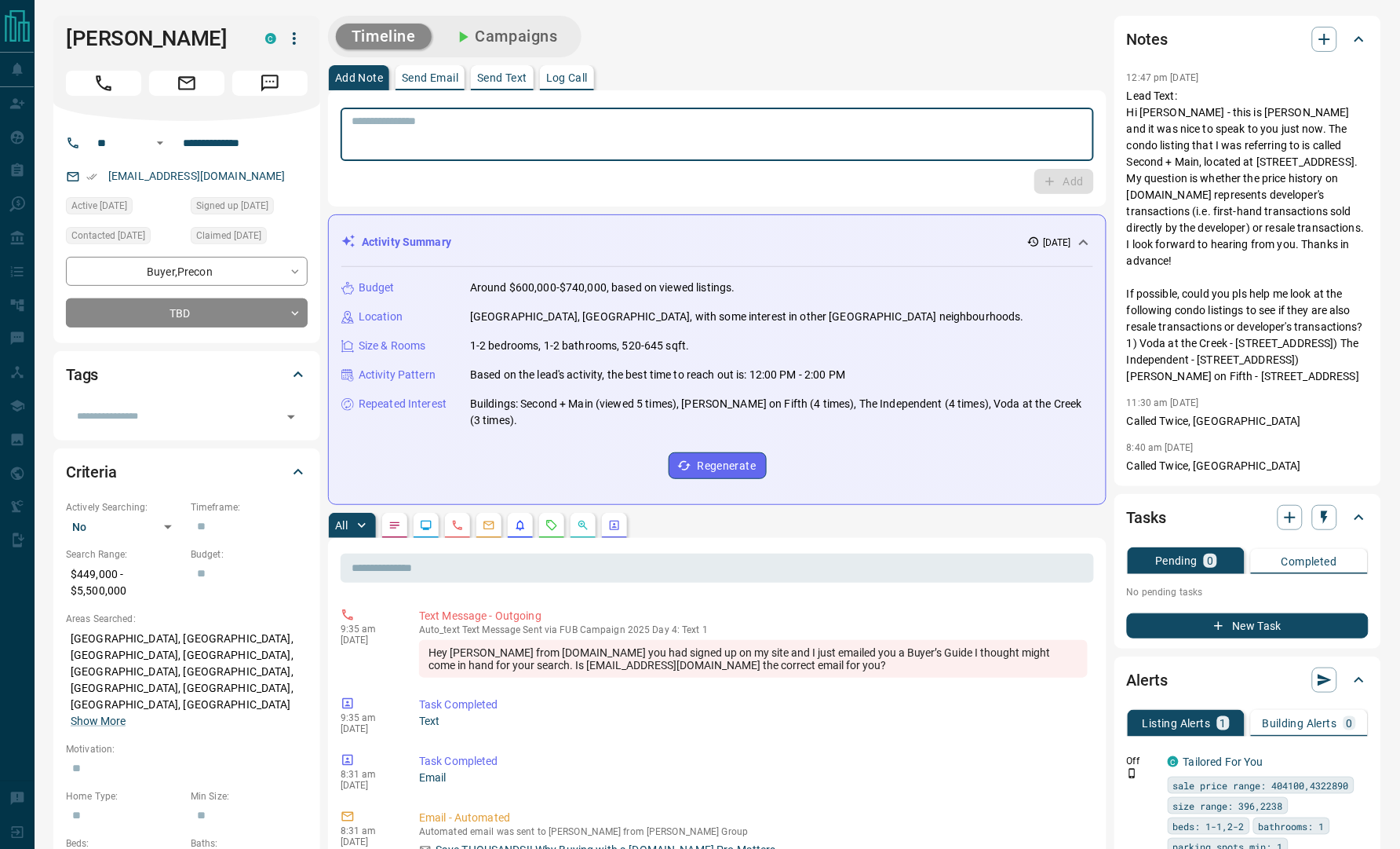
paste textarea "**********"
type textarea "**********"
click at [1071, 181] on button "Add" at bounding box center [1065, 181] width 60 height 25
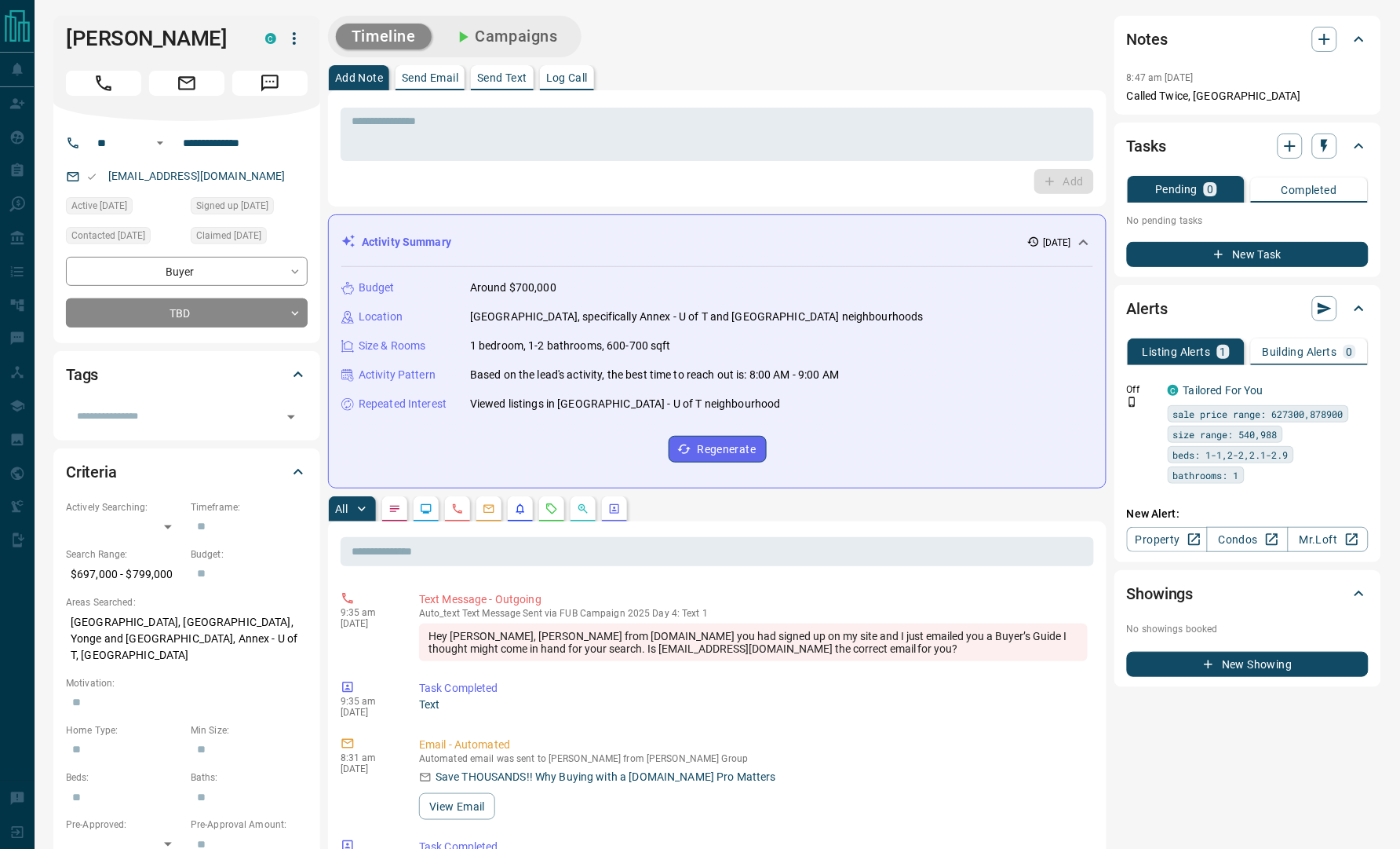
click at [912, 26] on div "Timeline Campaigns" at bounding box center [717, 36] width 778 height 41
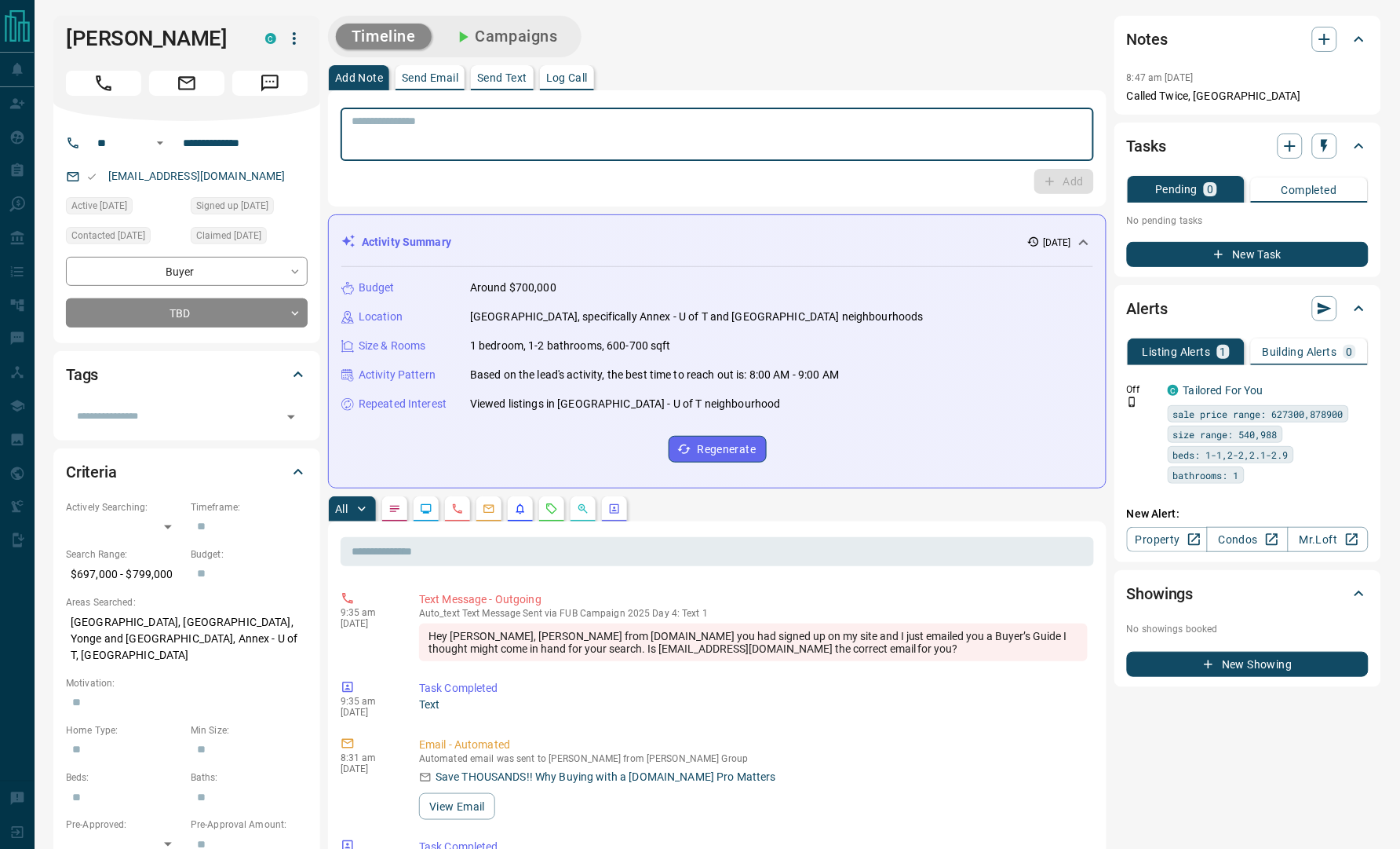
paste textarea "**********"
type textarea "**********"
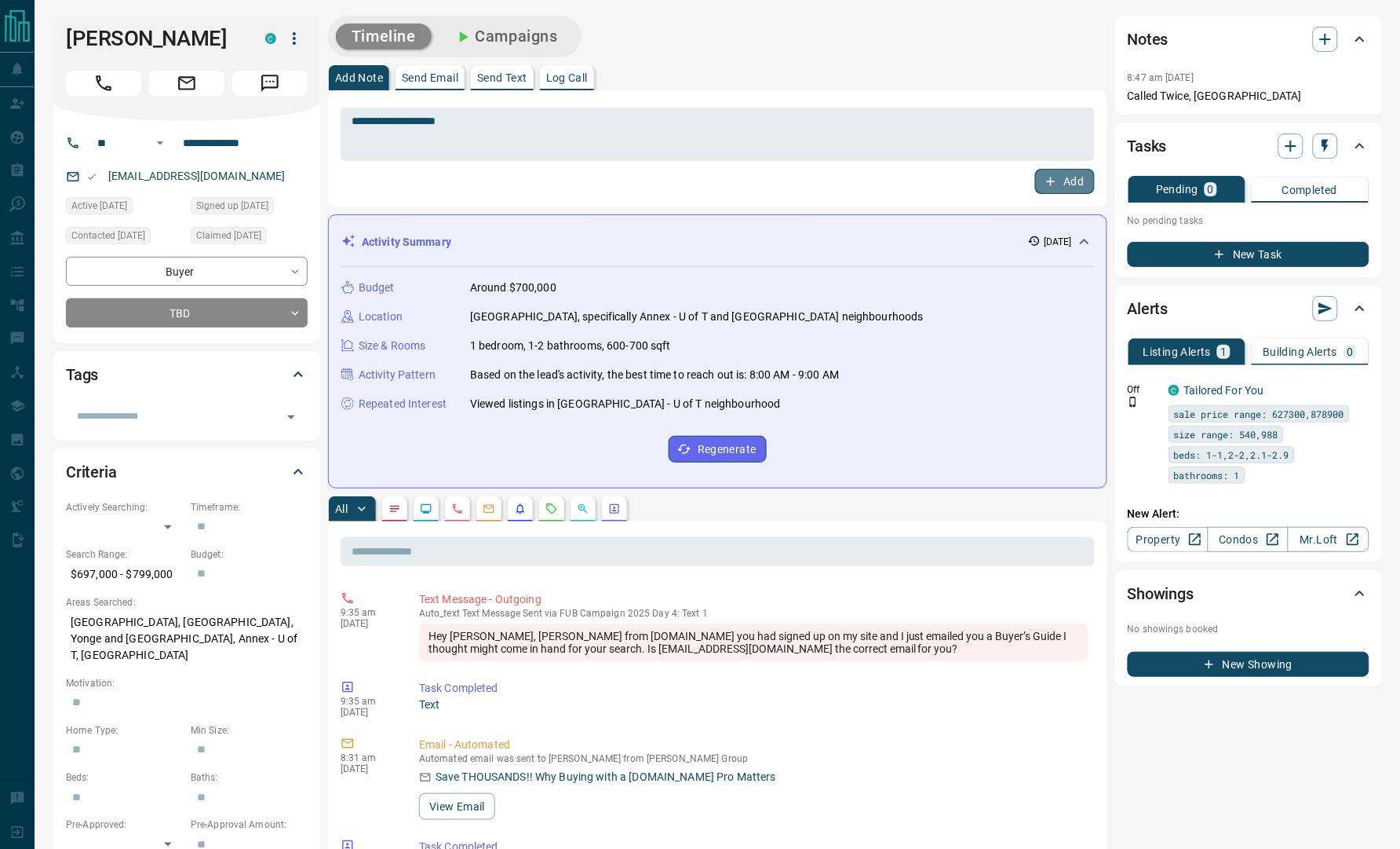
click at [1062, 187] on button "Add" at bounding box center [1065, 181] width 60 height 25
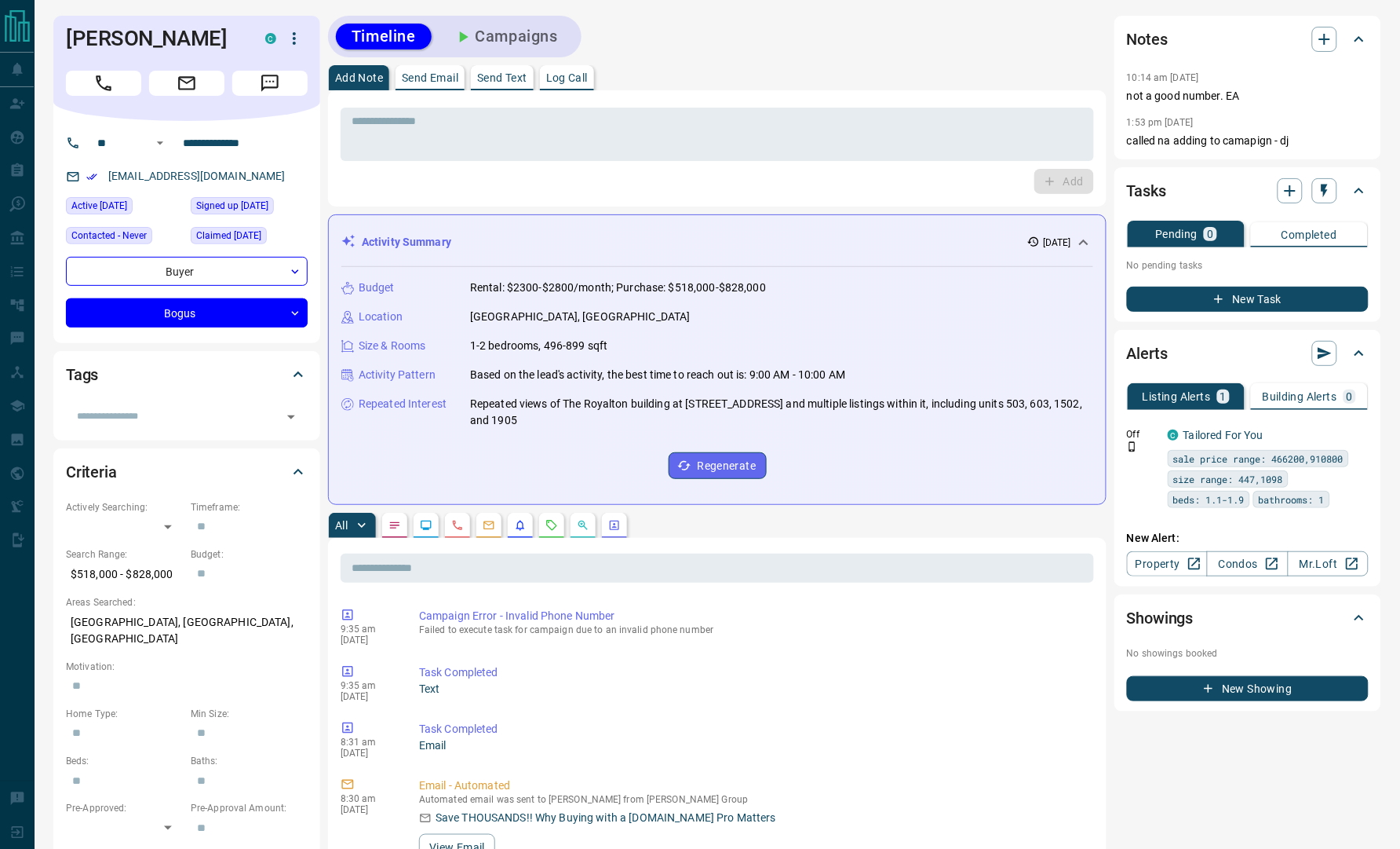
click at [349, 174] on div "Add" at bounding box center [717, 181] width 753 height 25
click at [744, 103] on div "* ​" at bounding box center [717, 132] width 753 height 58
click at [794, 46] on div "Timeline Campaigns" at bounding box center [717, 36] width 778 height 41
